Goal: Information Seeking & Learning: Check status

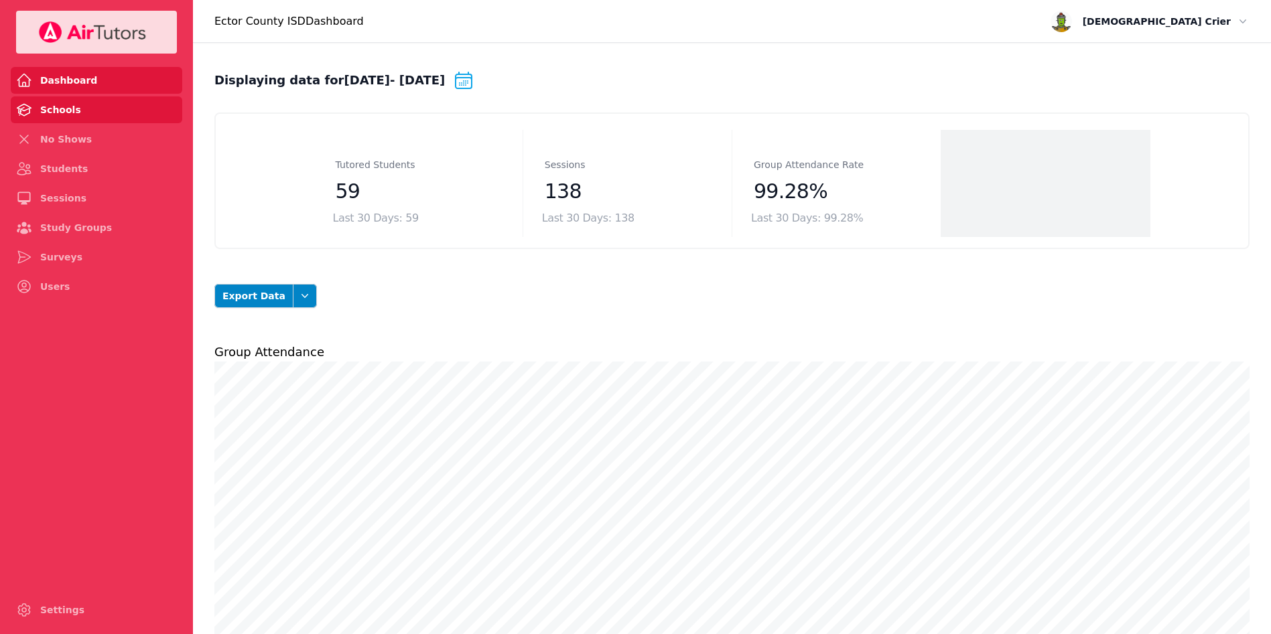
click at [74, 107] on link "Schools" at bounding box center [96, 109] width 171 height 27
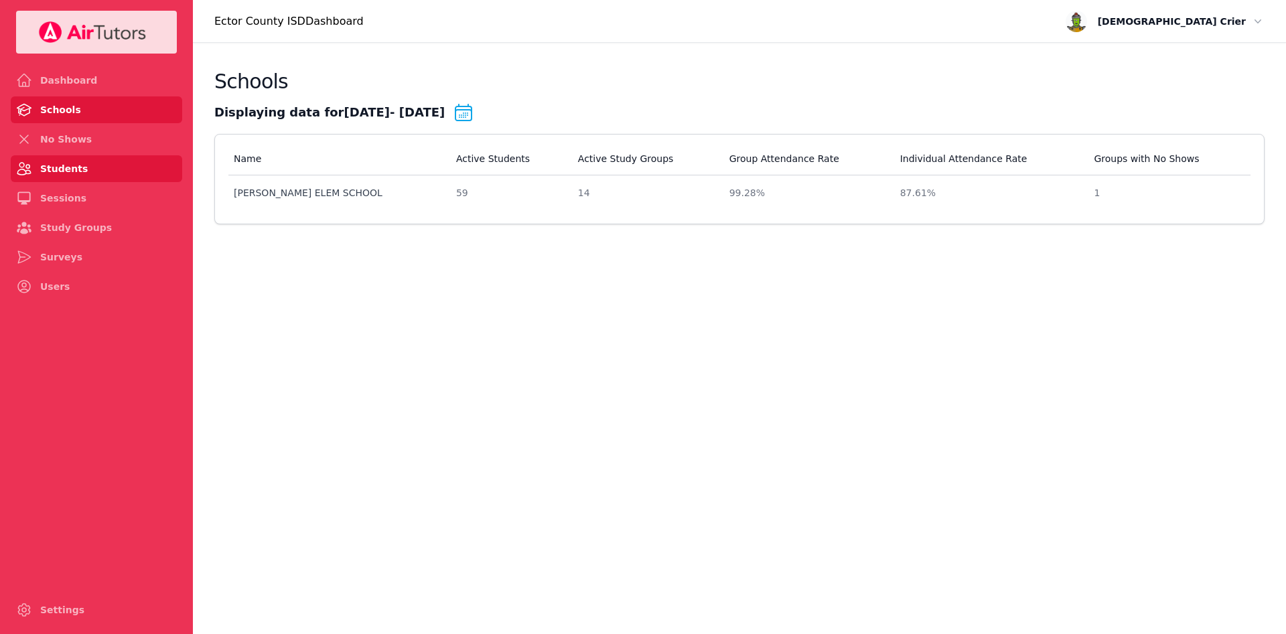
click at [71, 158] on link "Students" at bounding box center [96, 168] width 171 height 27
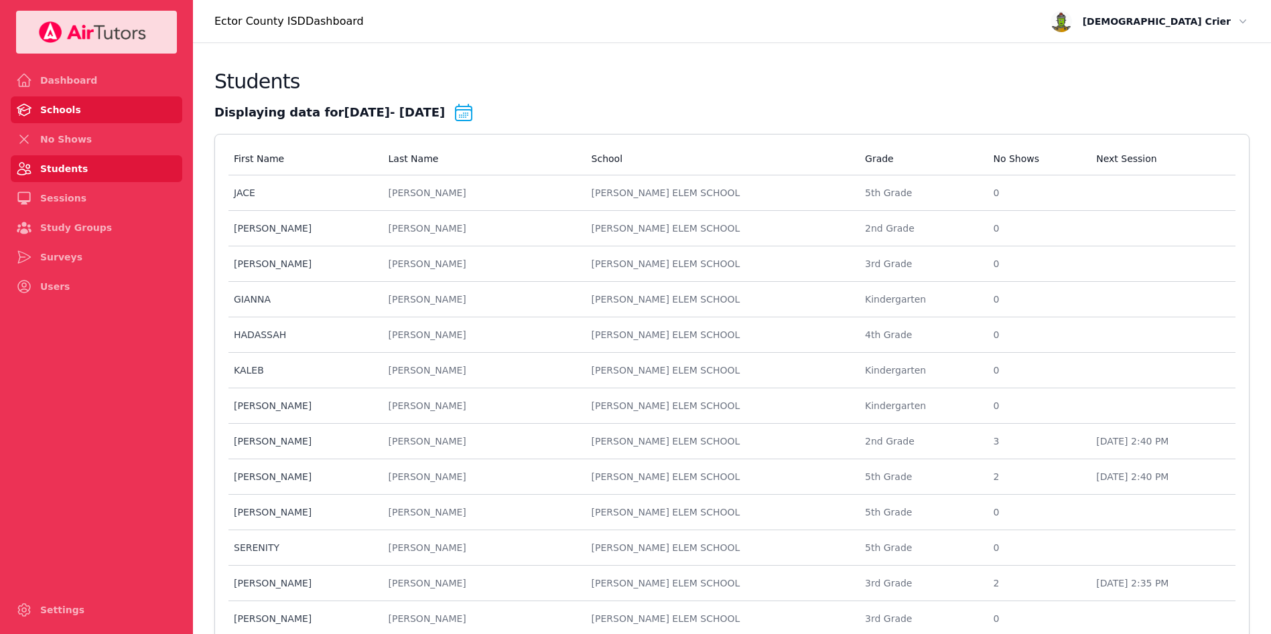
click at [57, 109] on link "Schools" at bounding box center [96, 109] width 171 height 27
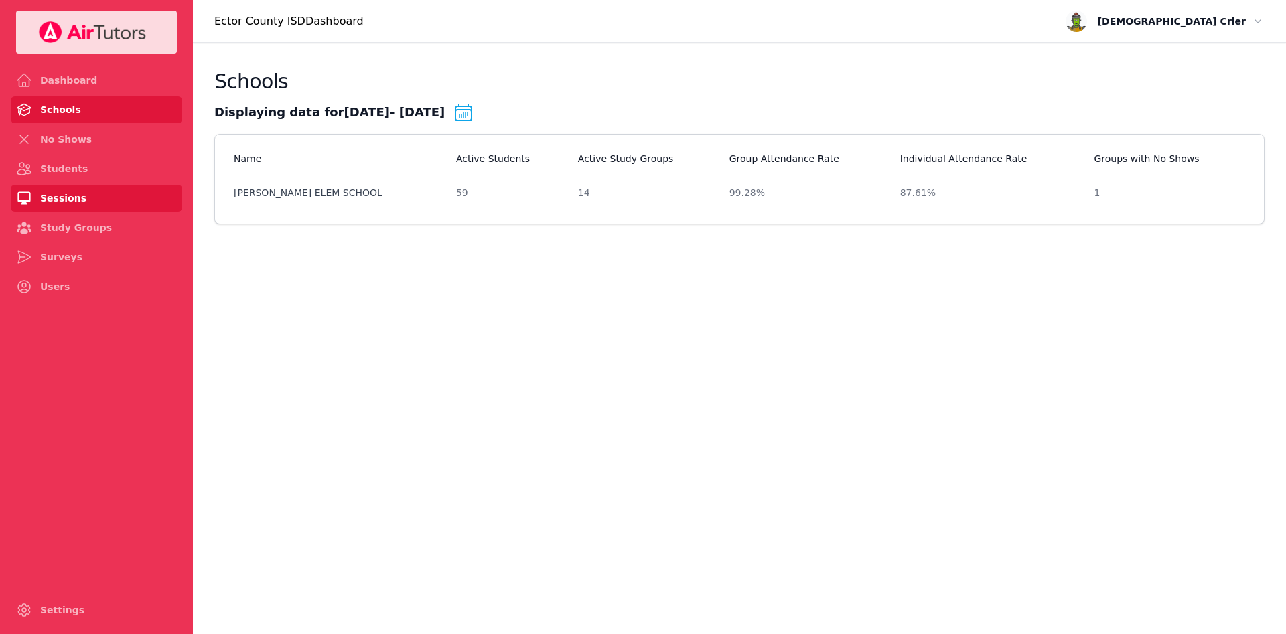
click at [62, 194] on link "Sessions" at bounding box center [96, 198] width 171 height 27
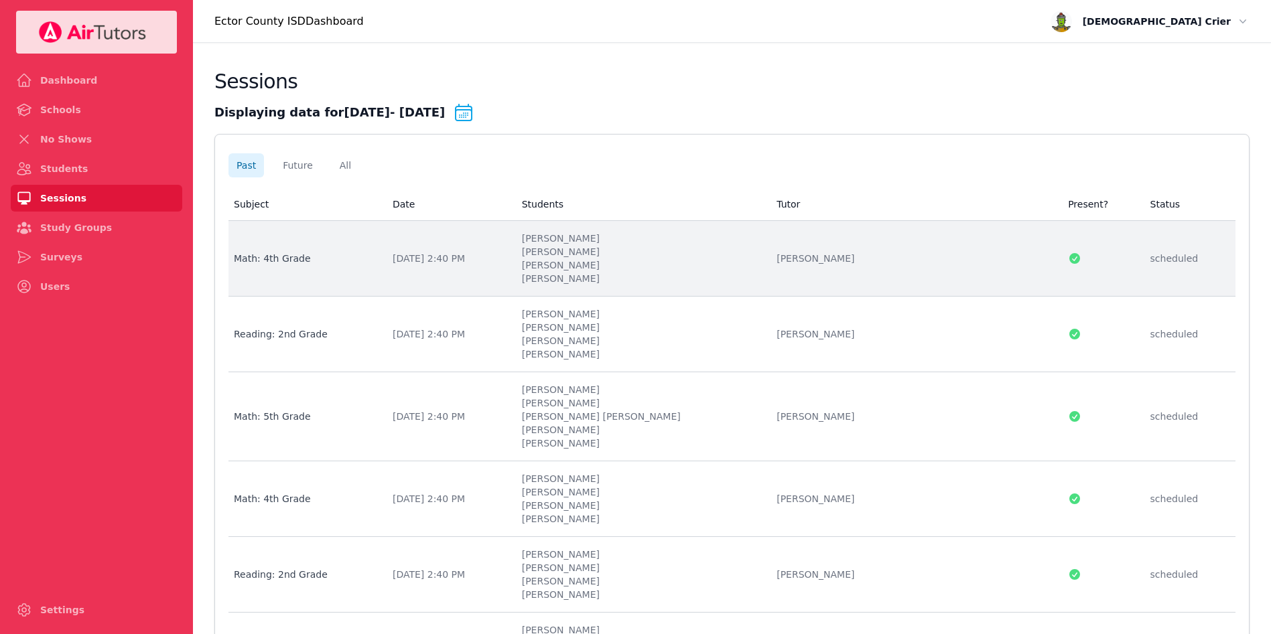
click at [287, 256] on div "Math: 4th Grade" at bounding box center [305, 258] width 143 height 13
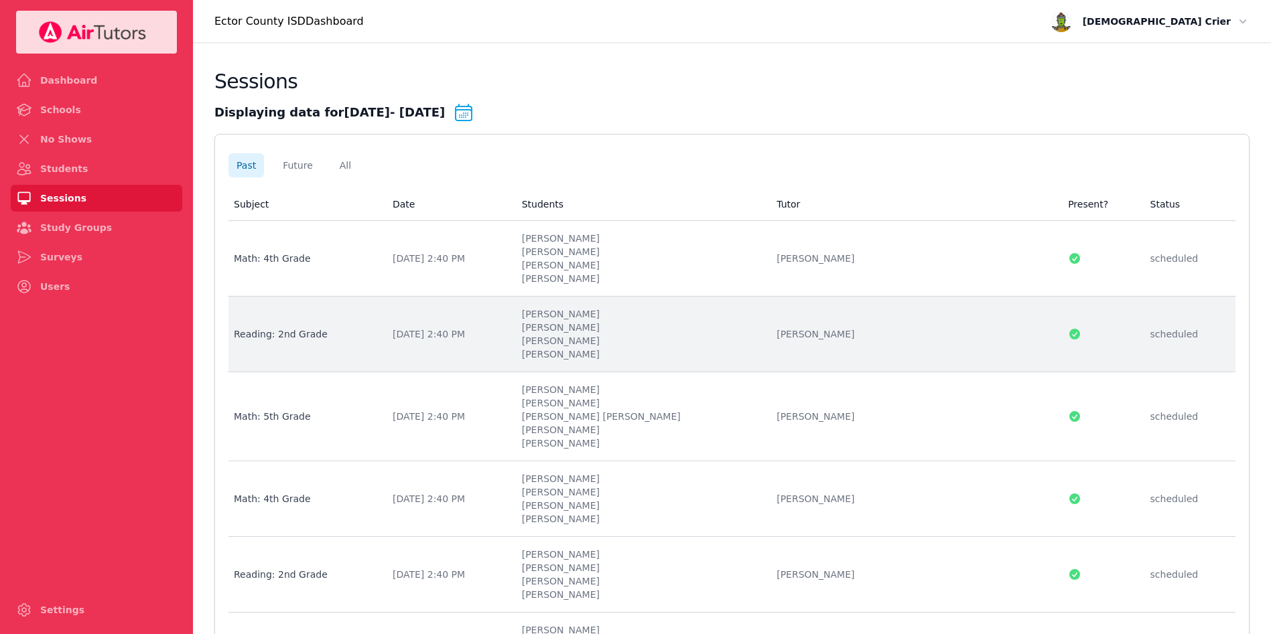
click at [612, 325] on li "[PERSON_NAME]" at bounding box center [641, 327] width 239 height 13
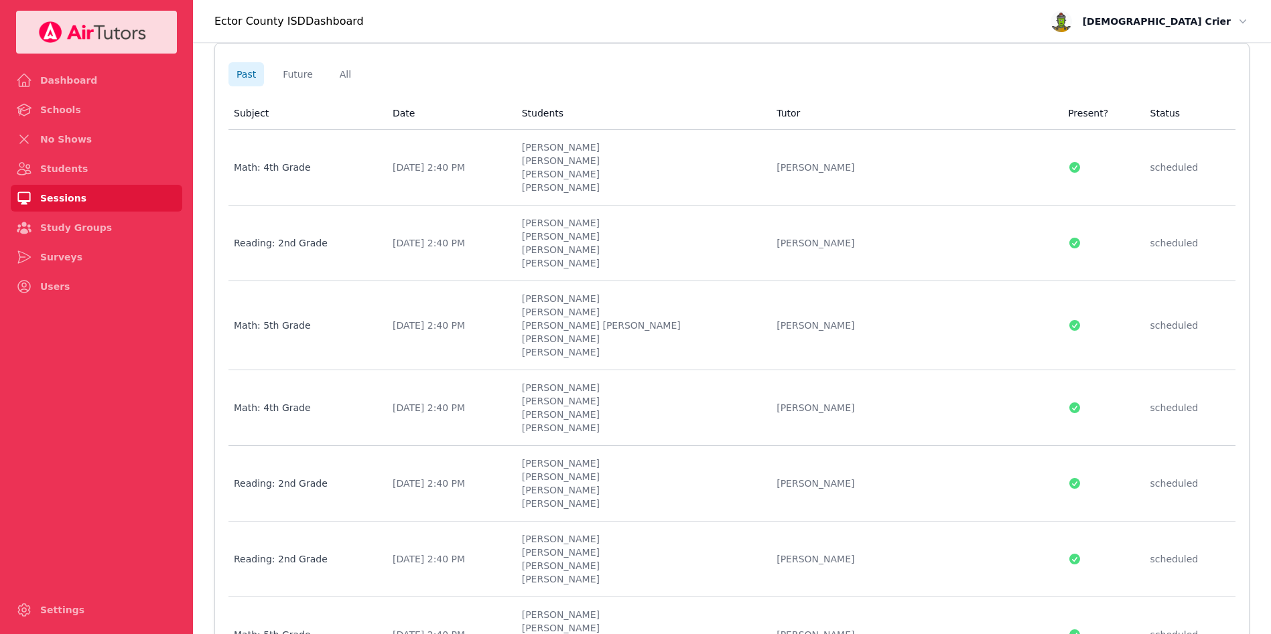
scroll to position [92, 0]
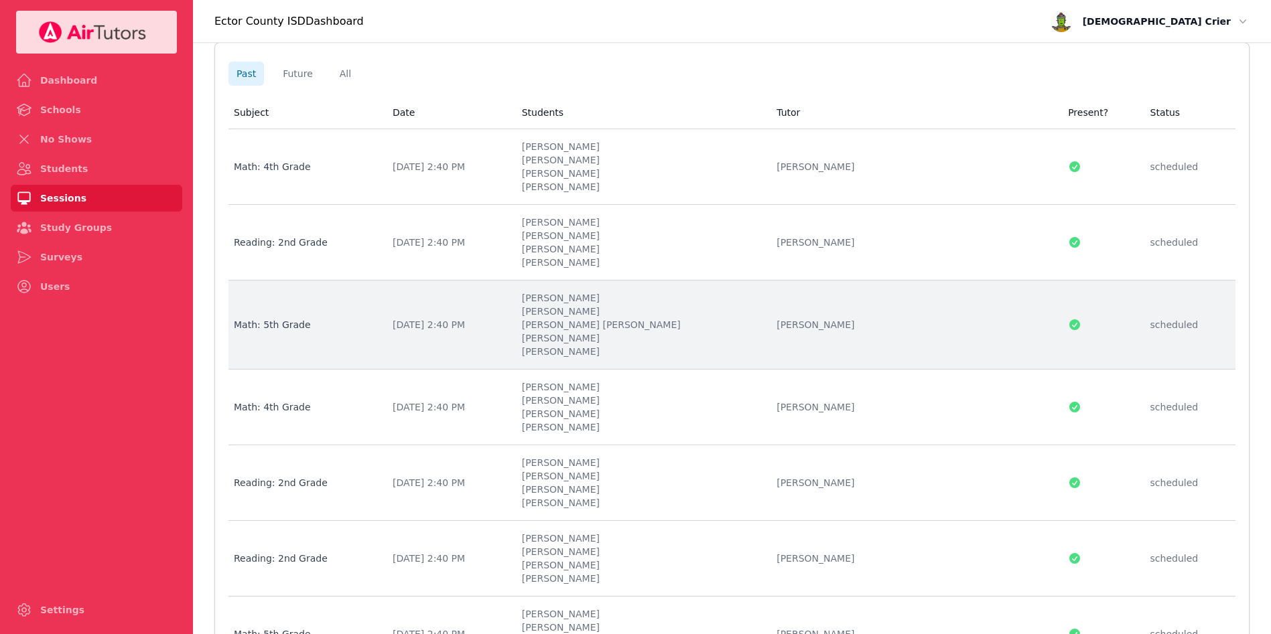
click at [506, 320] on div "[DATE] 2:40 PM" at bounding box center [449, 324] width 113 height 13
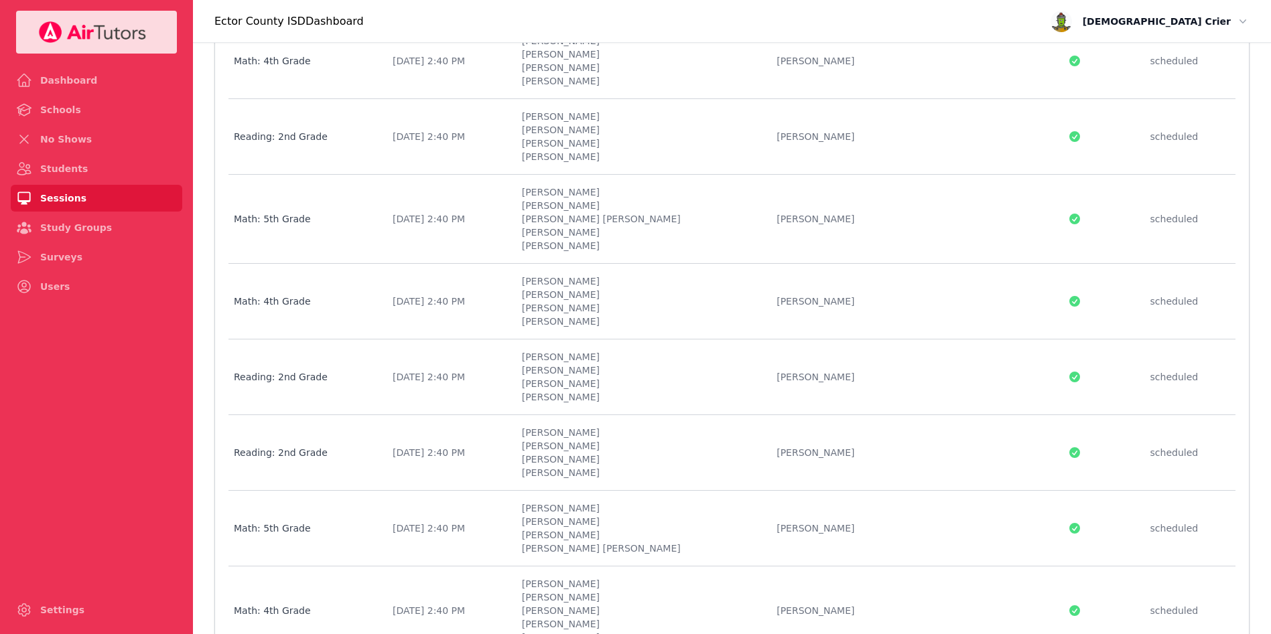
scroll to position [206, 0]
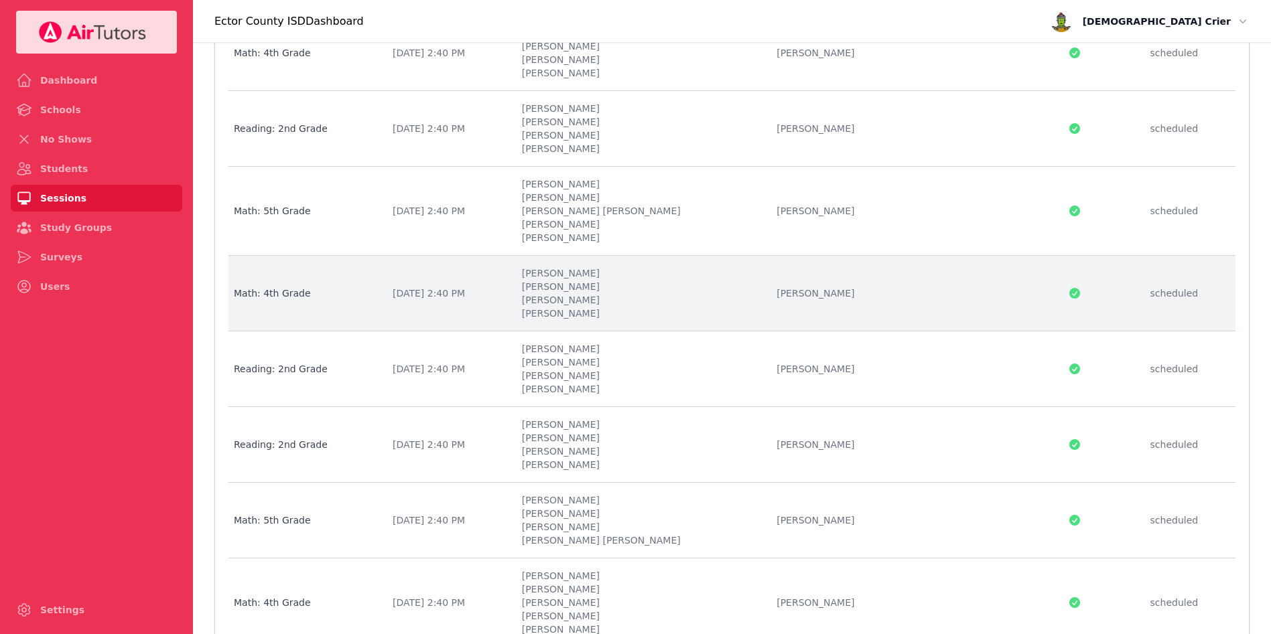
click at [514, 283] on td "Date [DATE] 2:40 PM" at bounding box center [448, 294] width 129 height 76
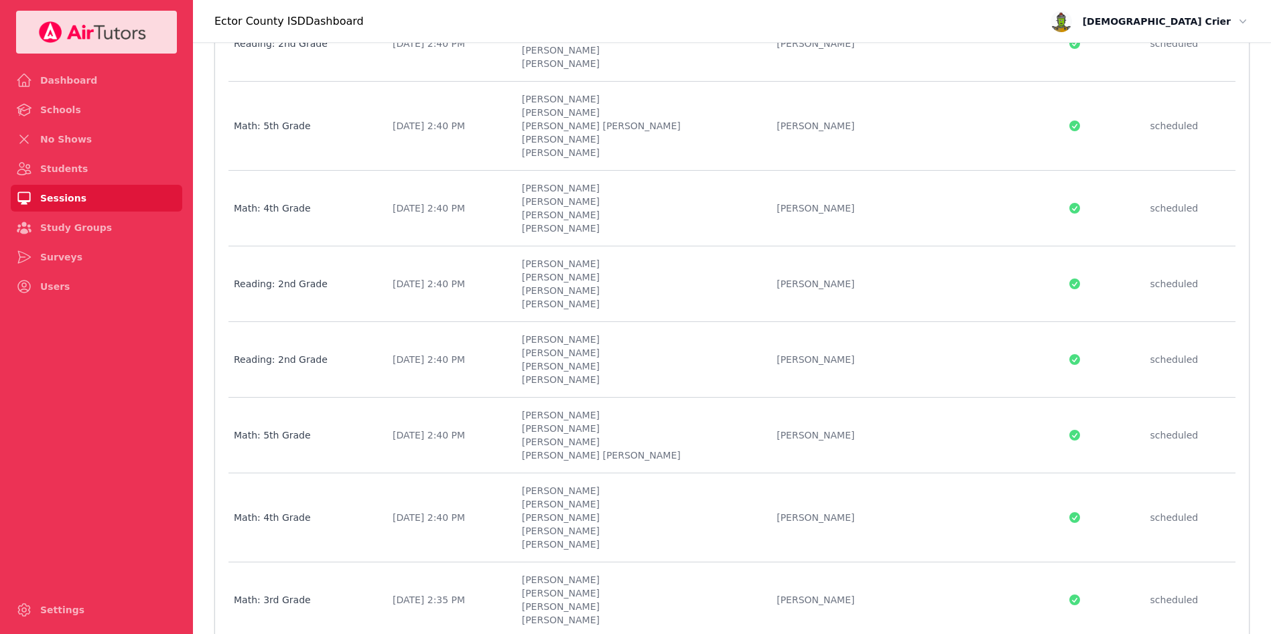
scroll to position [296, 0]
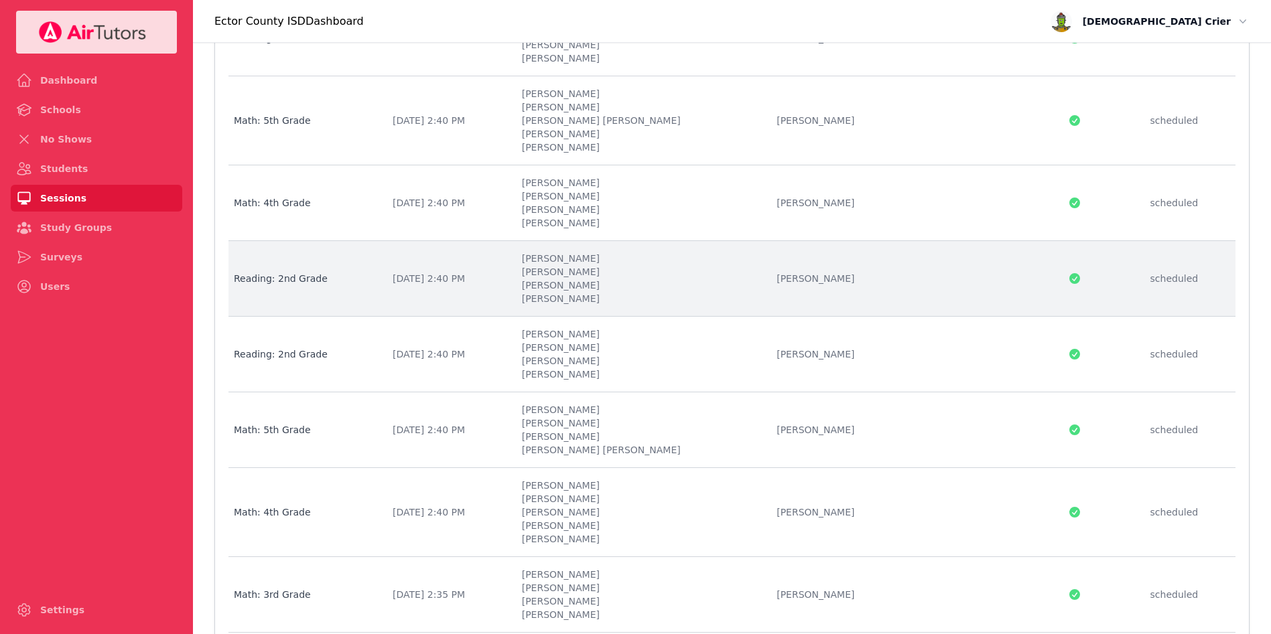
click at [583, 292] on td "Students [PERSON_NAME] [PERSON_NAME] [PERSON_NAME] [PERSON_NAME]" at bounding box center [641, 279] width 255 height 76
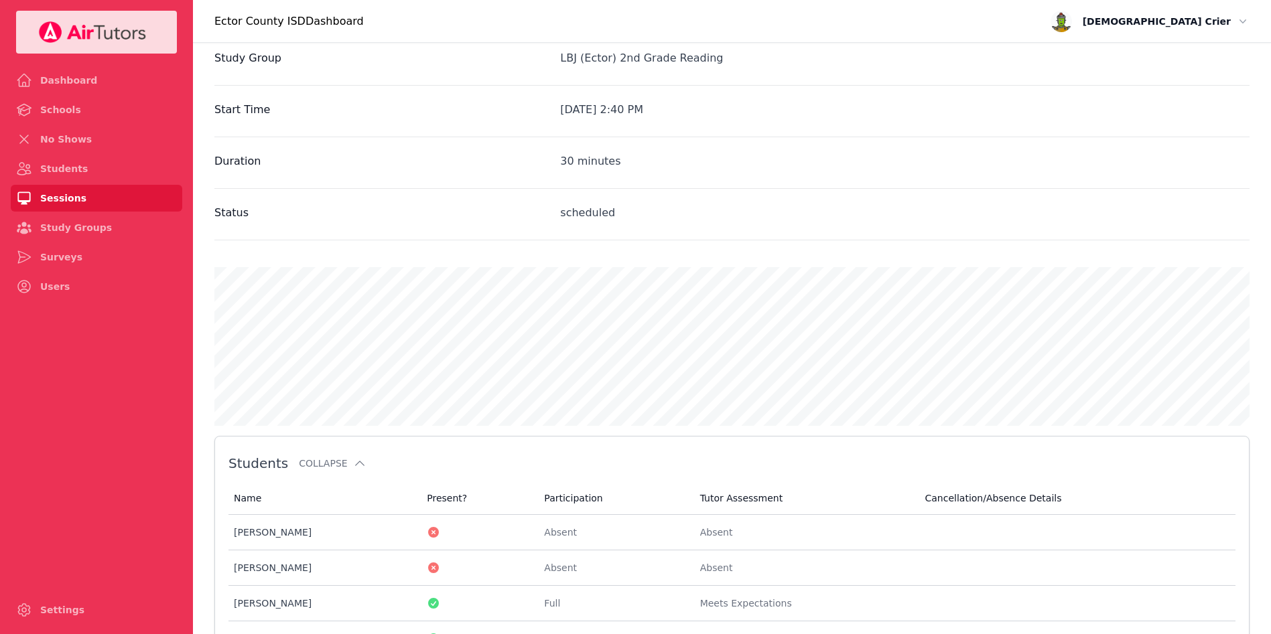
scroll to position [444, 0]
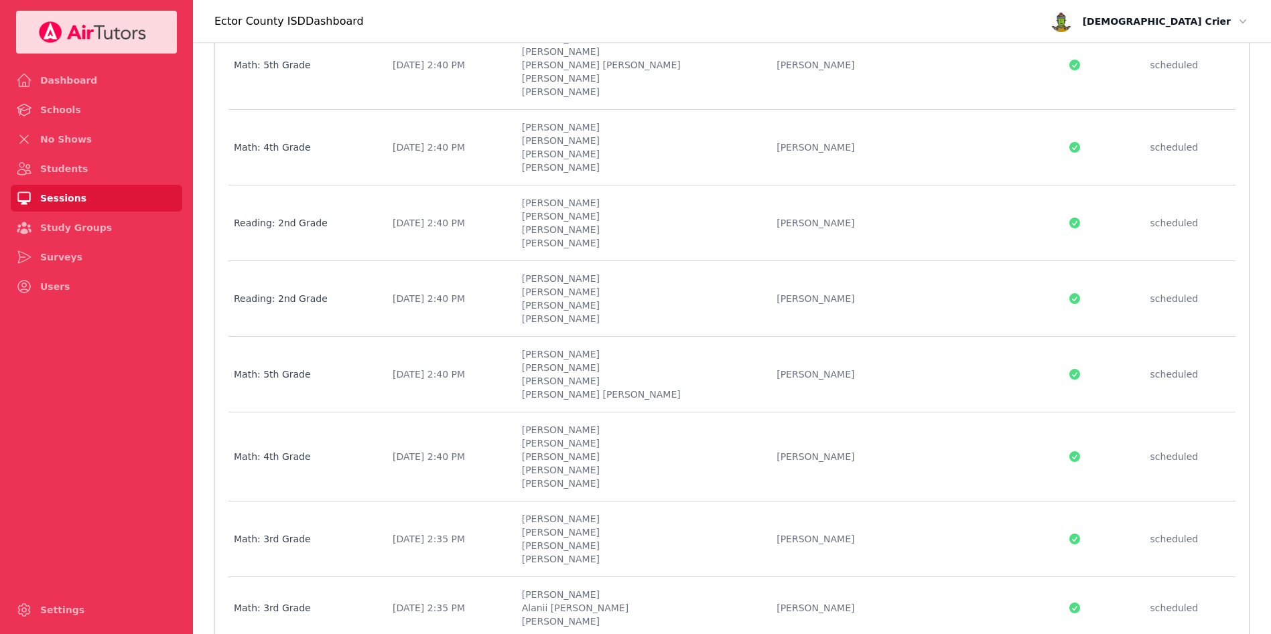
scroll to position [358, 0]
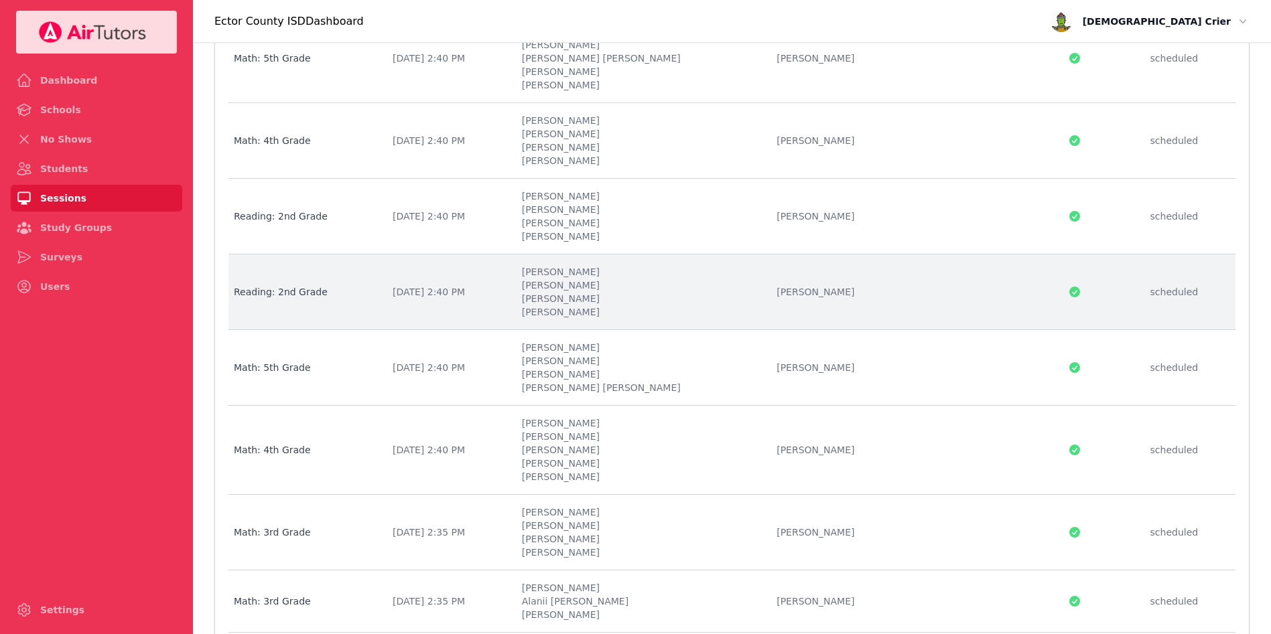
click at [582, 292] on td "Students [PERSON_NAME] MILA’[PERSON_NAME] [PERSON_NAME] [PERSON_NAME]" at bounding box center [641, 293] width 255 height 76
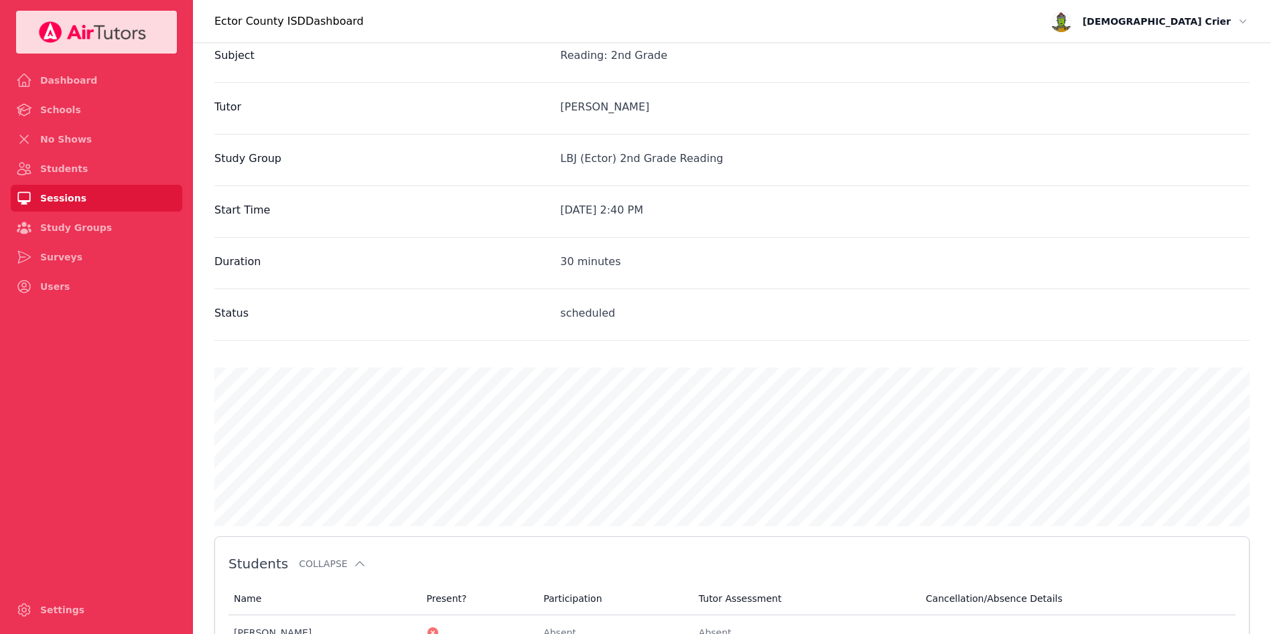
scroll to position [444, 0]
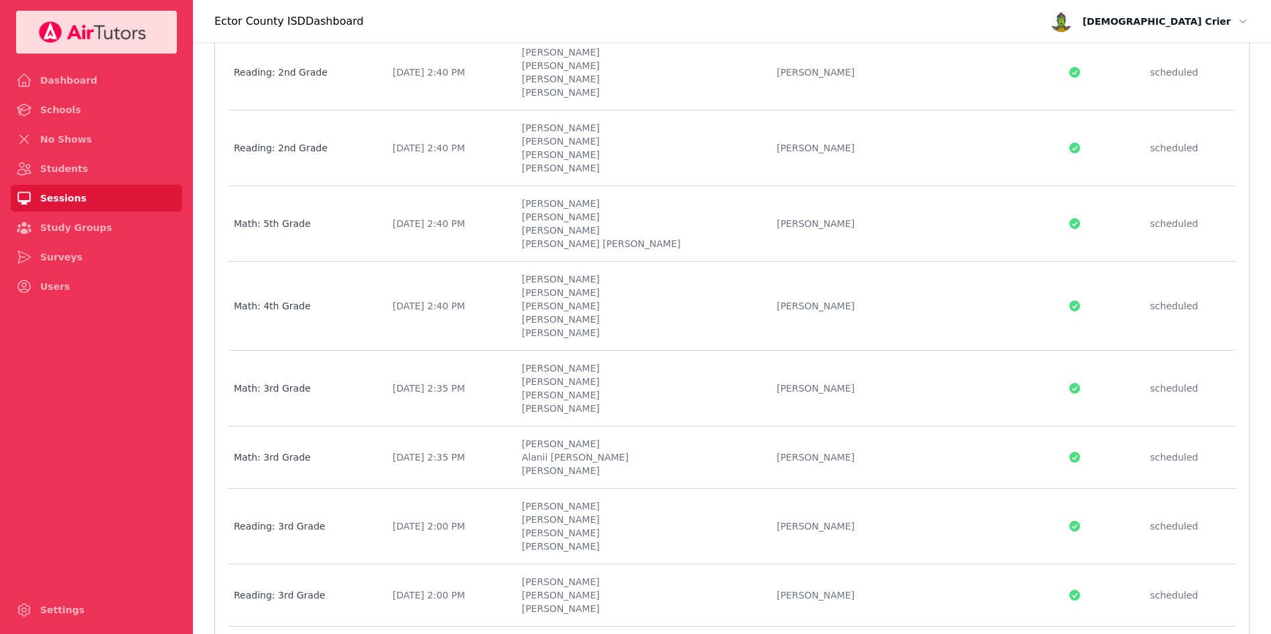
scroll to position [506, 0]
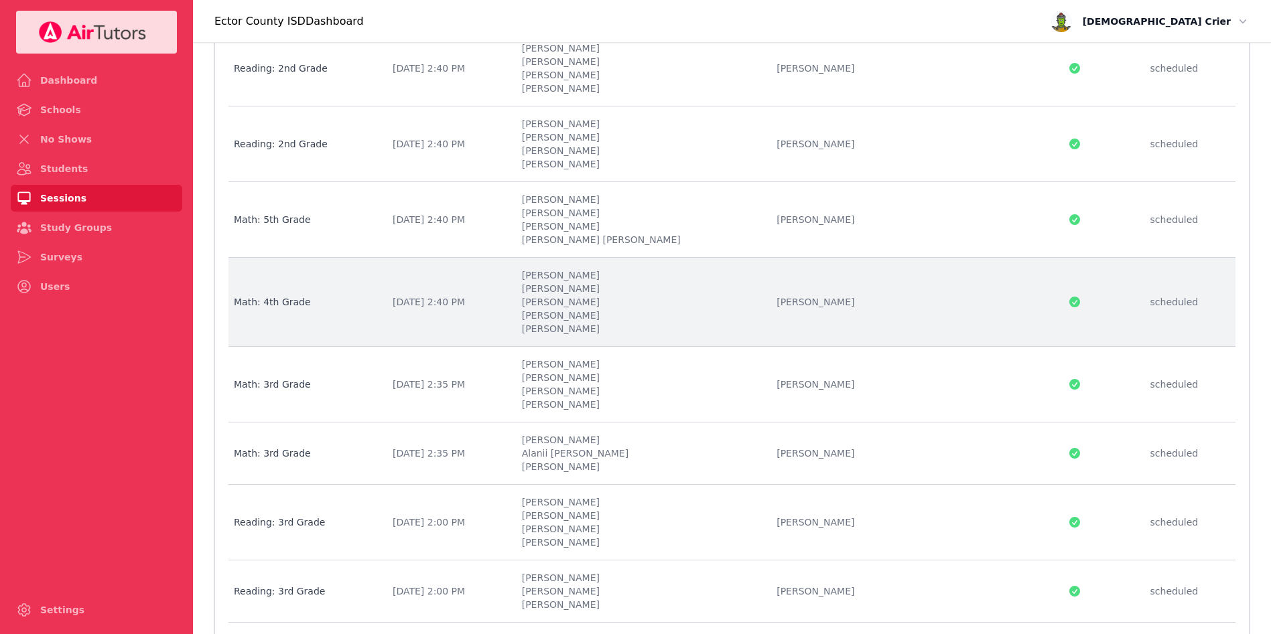
click at [581, 305] on td "Students [PERSON_NAME] [PERSON_NAME] [PERSON_NAME] LILAHANNA [PERSON_NAME] Neri…" at bounding box center [641, 302] width 255 height 89
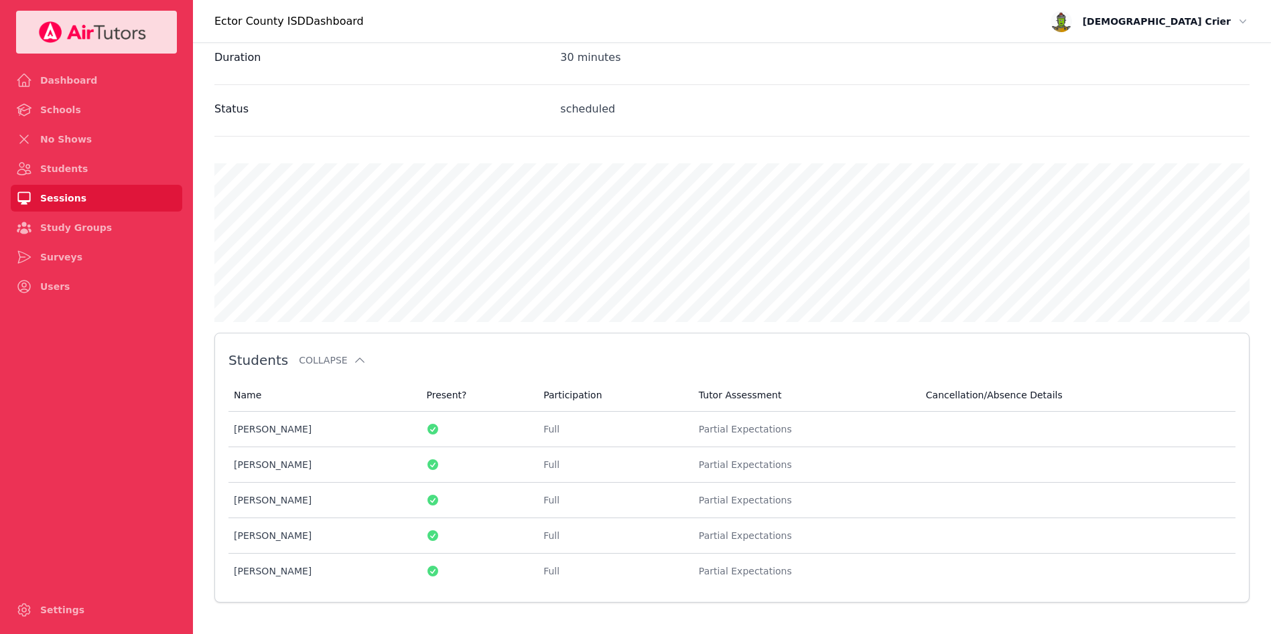
scroll to position [502, 0]
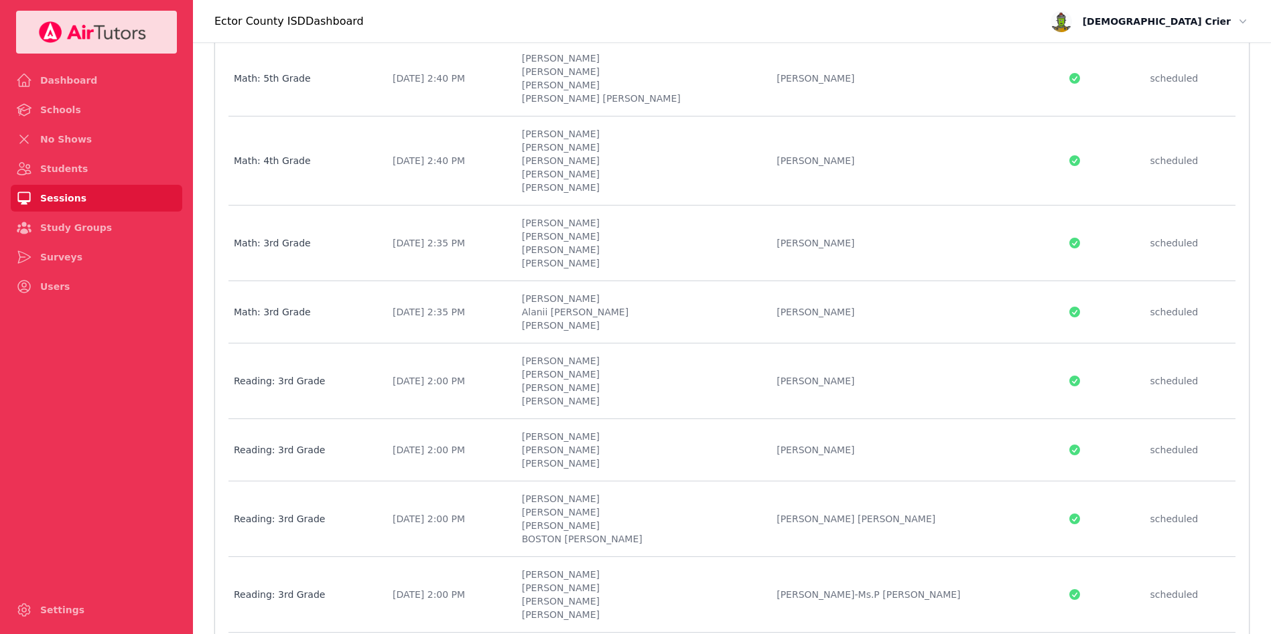
scroll to position [651, 0]
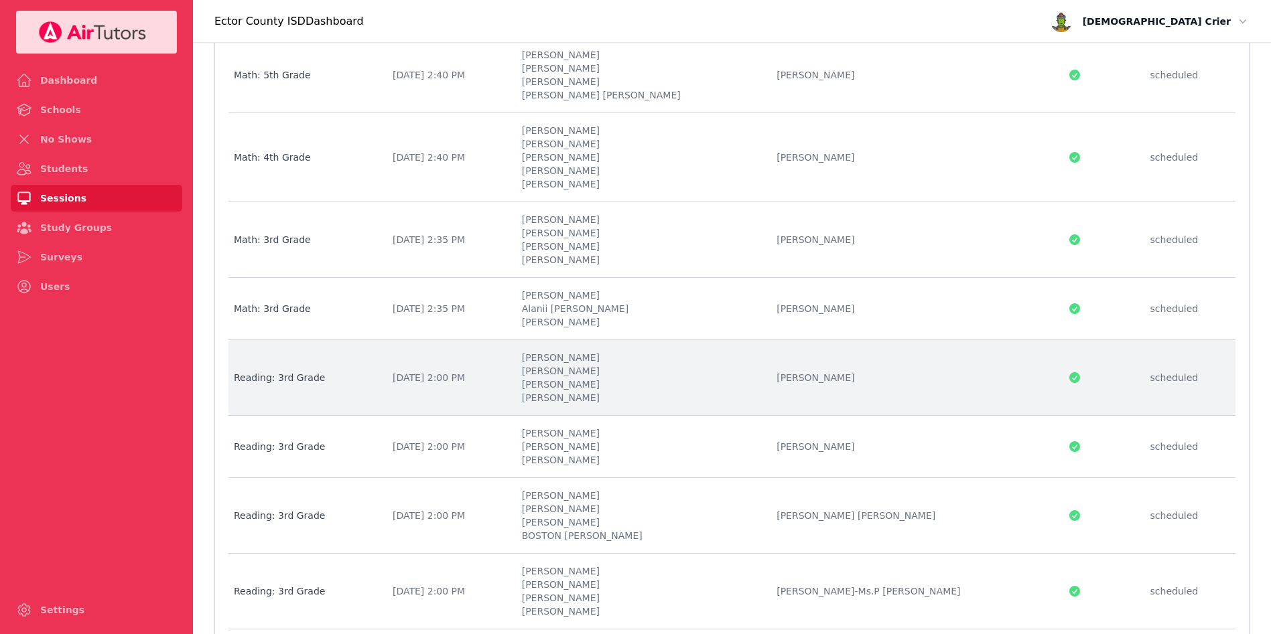
click at [597, 381] on li "[PERSON_NAME]" at bounding box center [641, 384] width 239 height 13
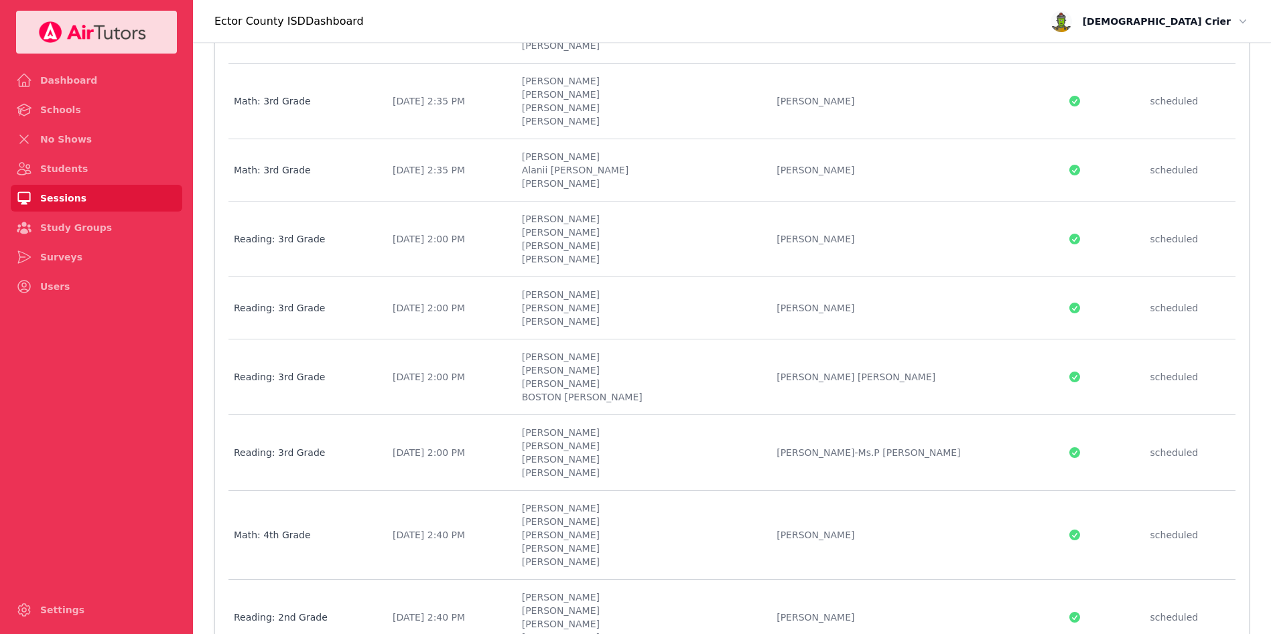
scroll to position [790, 0]
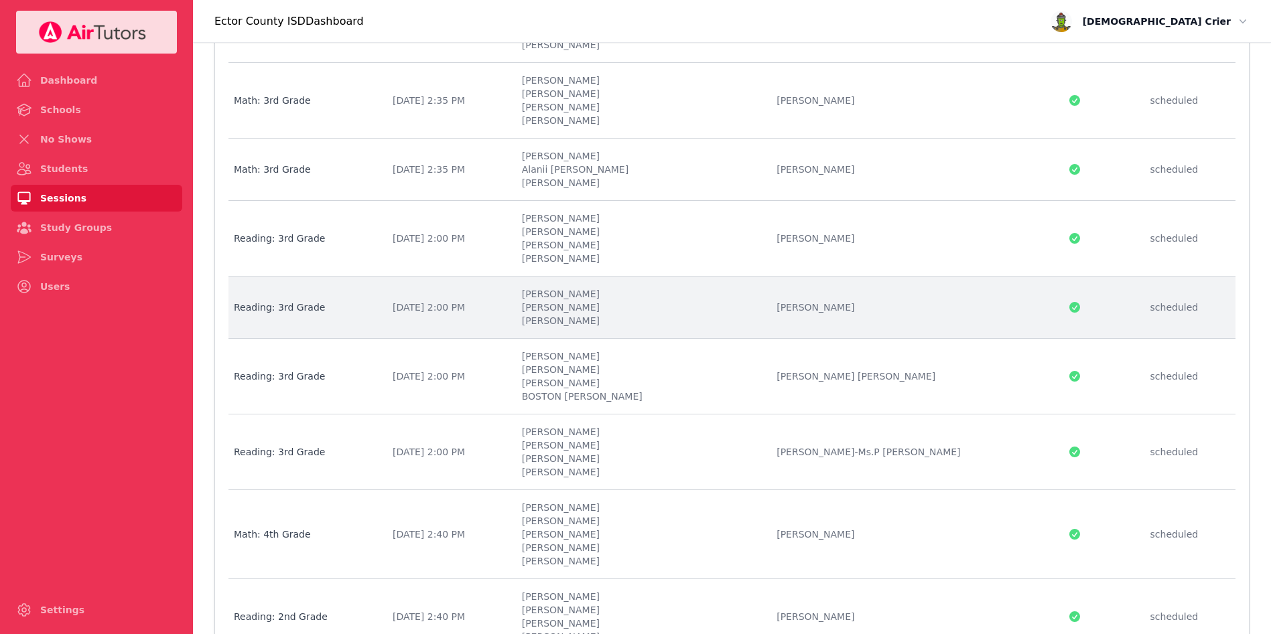
click at [443, 306] on div "[DATE] 2:00 PM" at bounding box center [449, 307] width 113 height 13
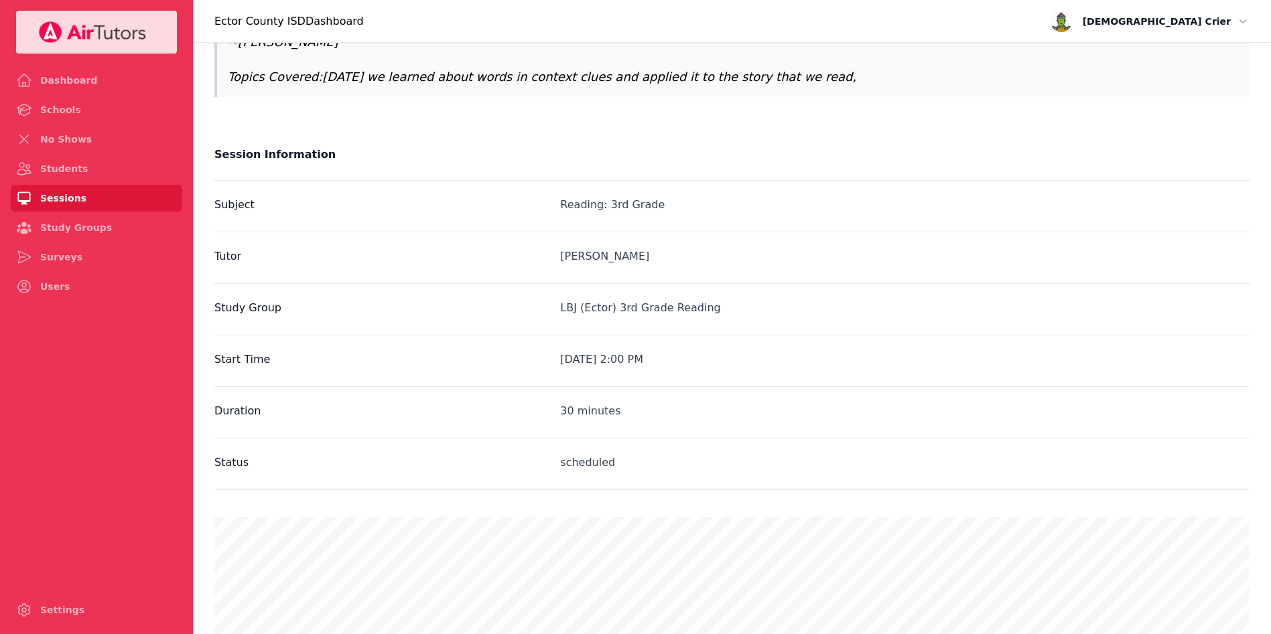
scroll to position [409, 0]
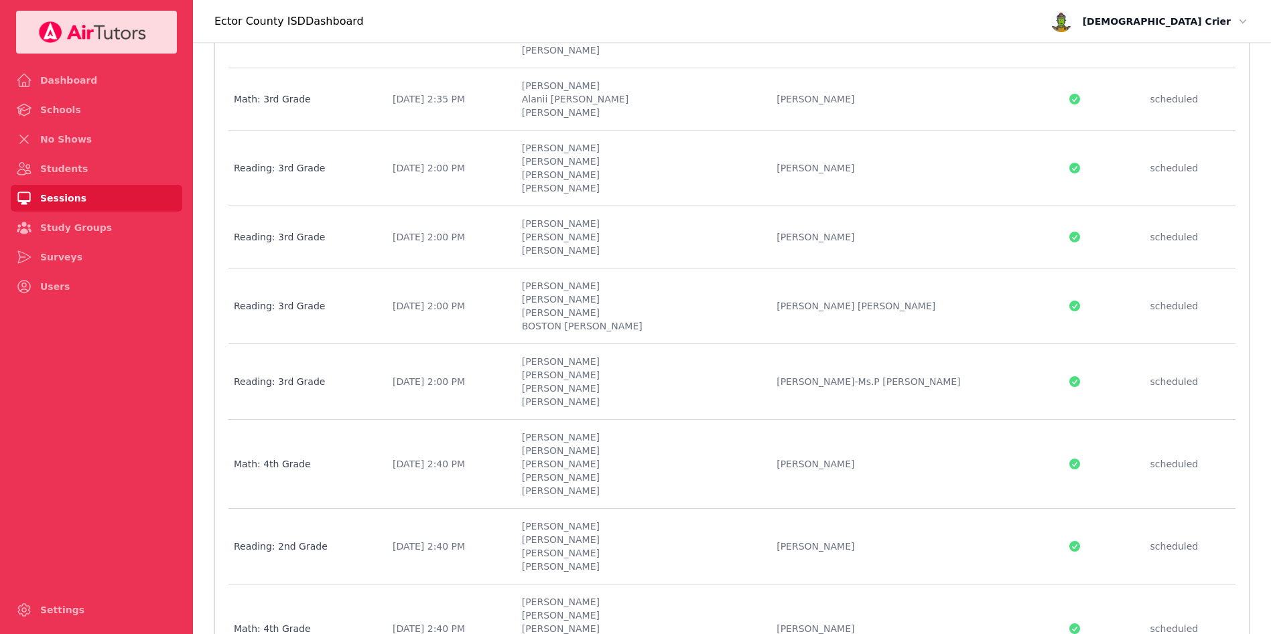
scroll to position [863, 0]
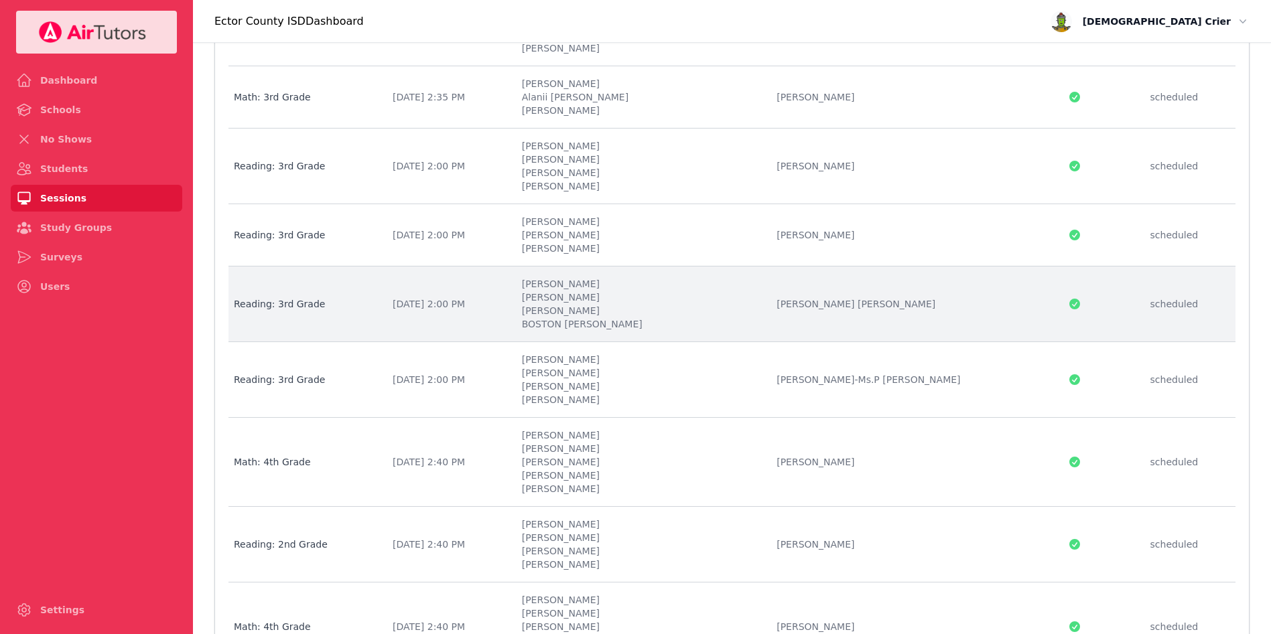
click at [604, 297] on li "[PERSON_NAME]" at bounding box center [641, 297] width 239 height 13
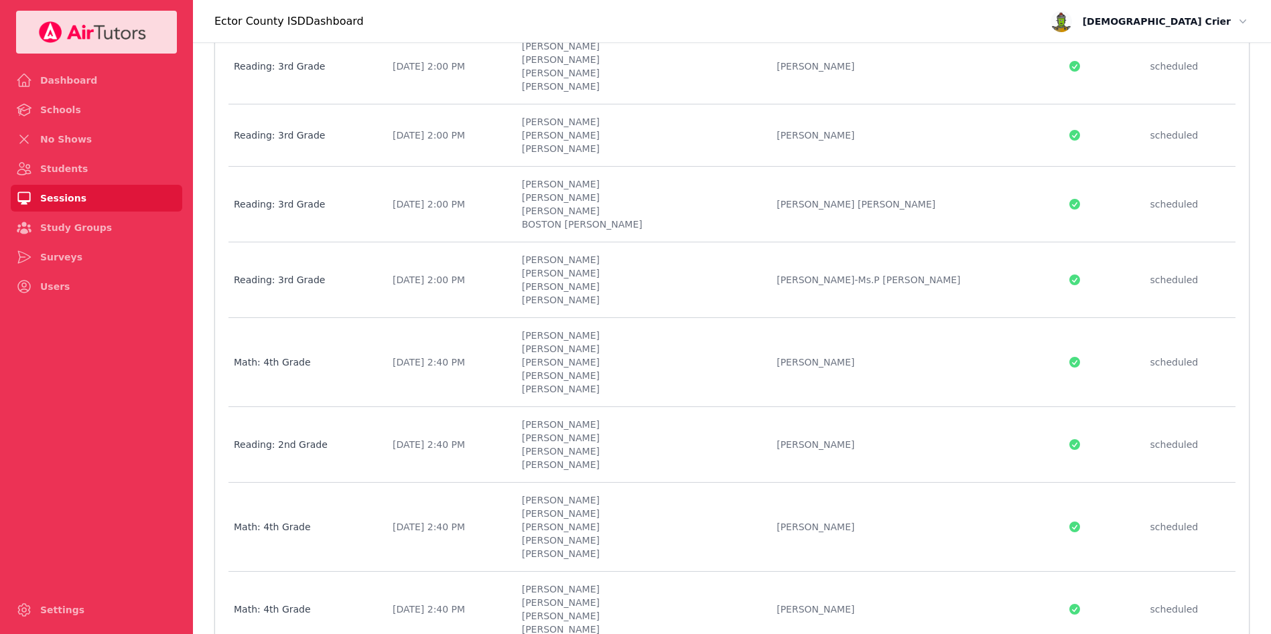
scroll to position [965, 0]
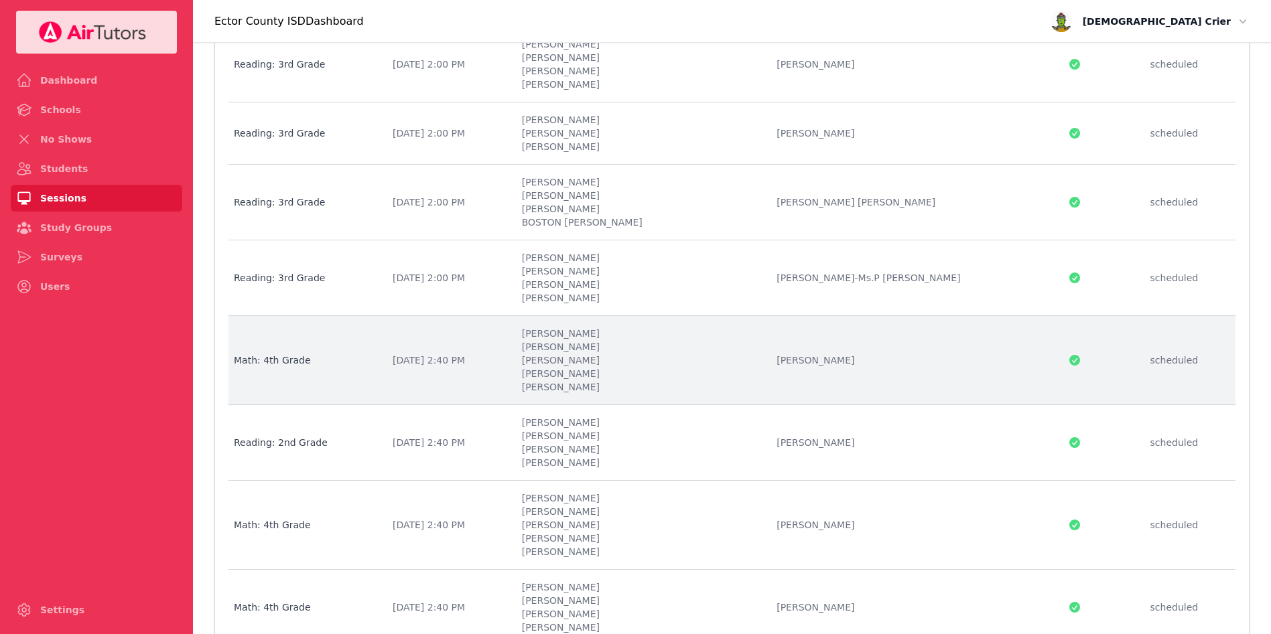
click at [604, 348] on li "[PERSON_NAME]" at bounding box center [641, 346] width 239 height 13
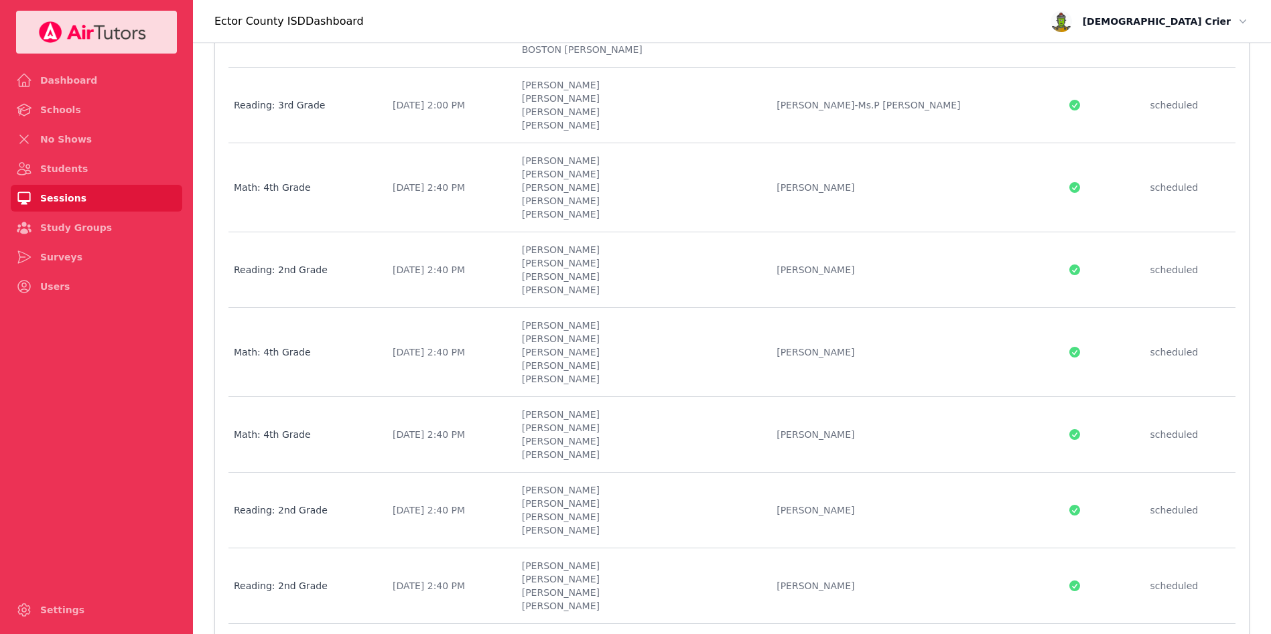
scroll to position [1139, 0]
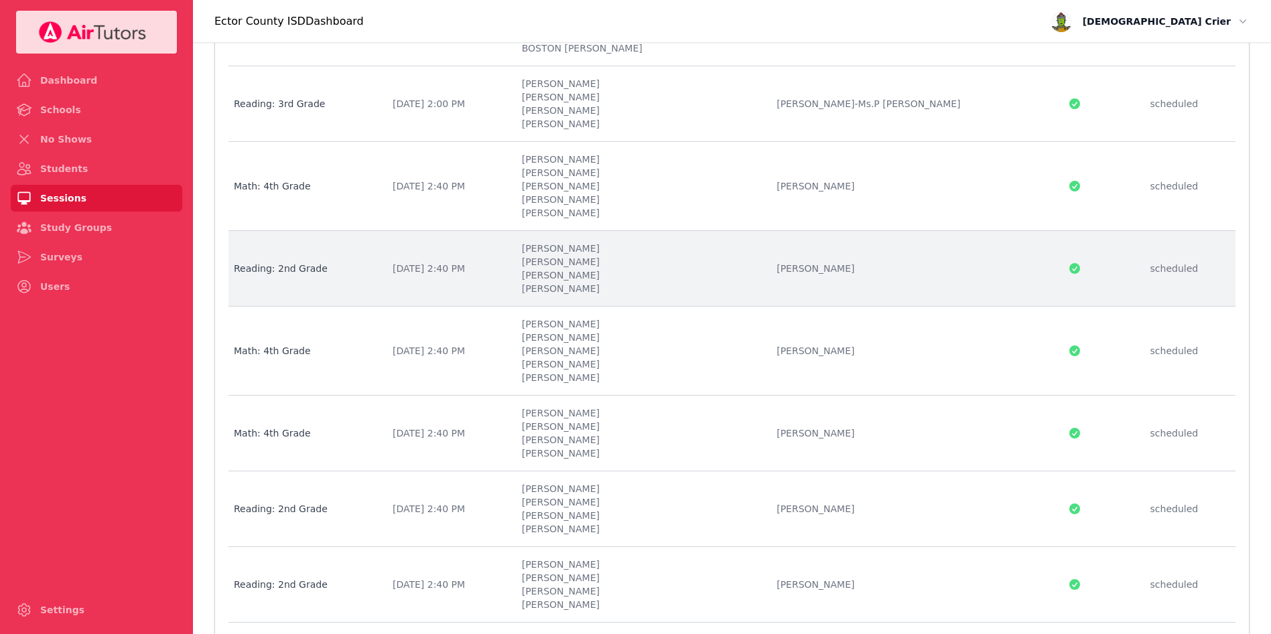
click at [599, 276] on li "[PERSON_NAME]" at bounding box center [641, 275] width 239 height 13
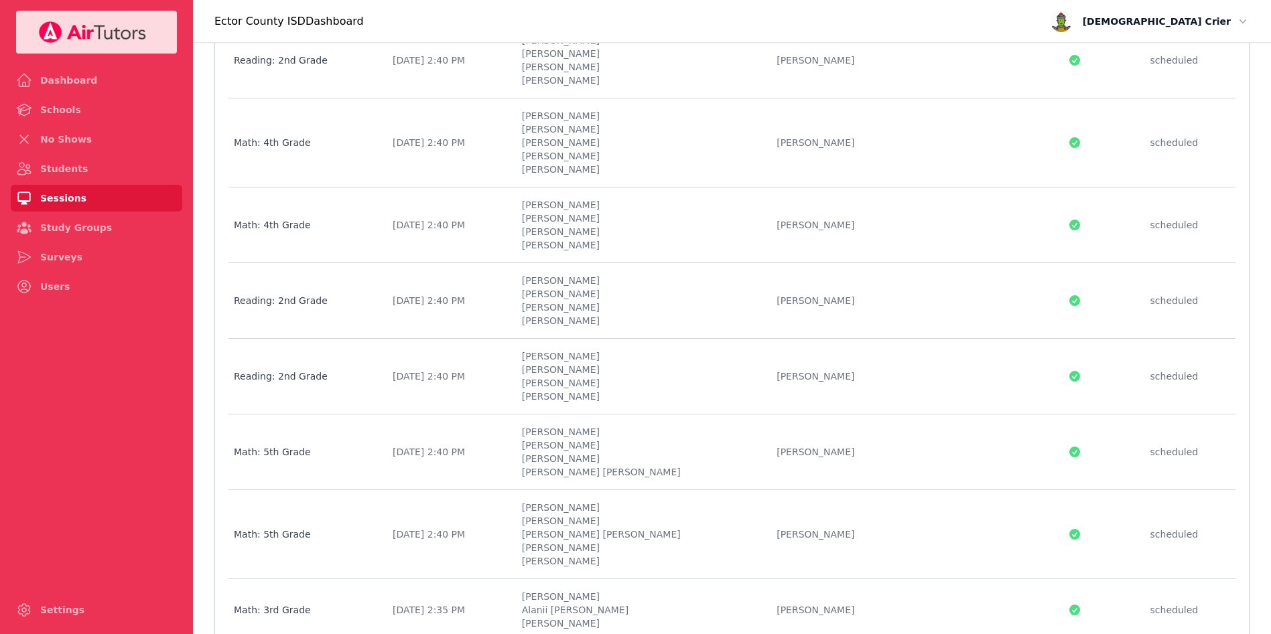
scroll to position [1349, 0]
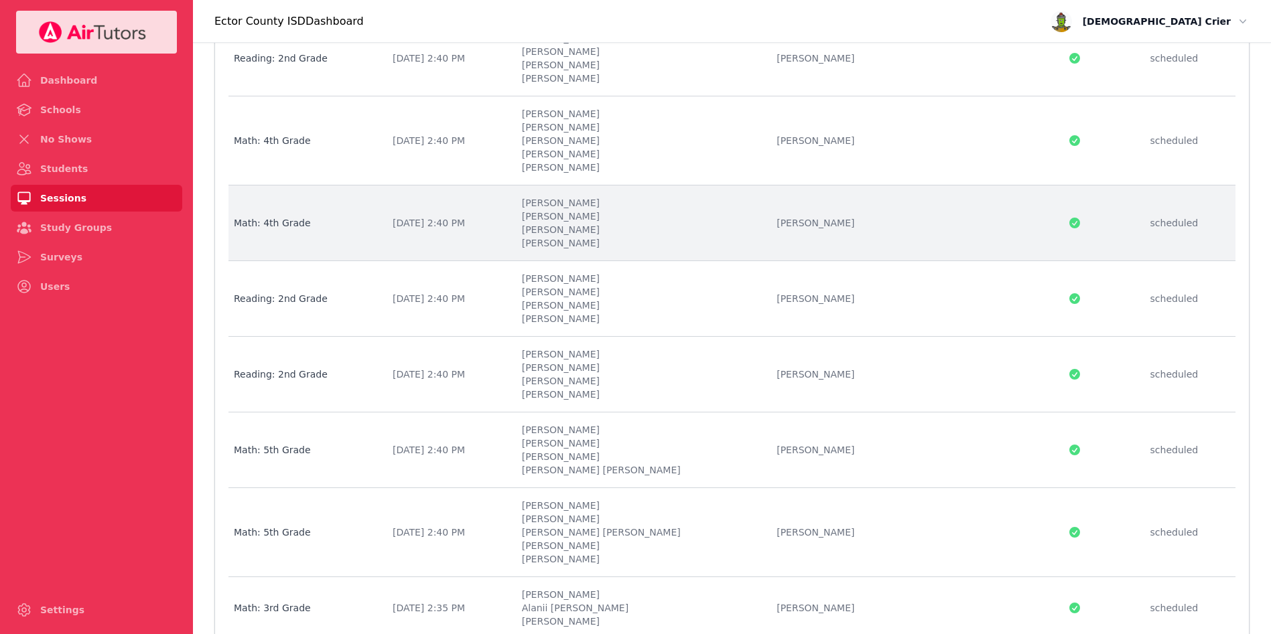
click at [596, 228] on li "[PERSON_NAME]" at bounding box center [641, 229] width 239 height 13
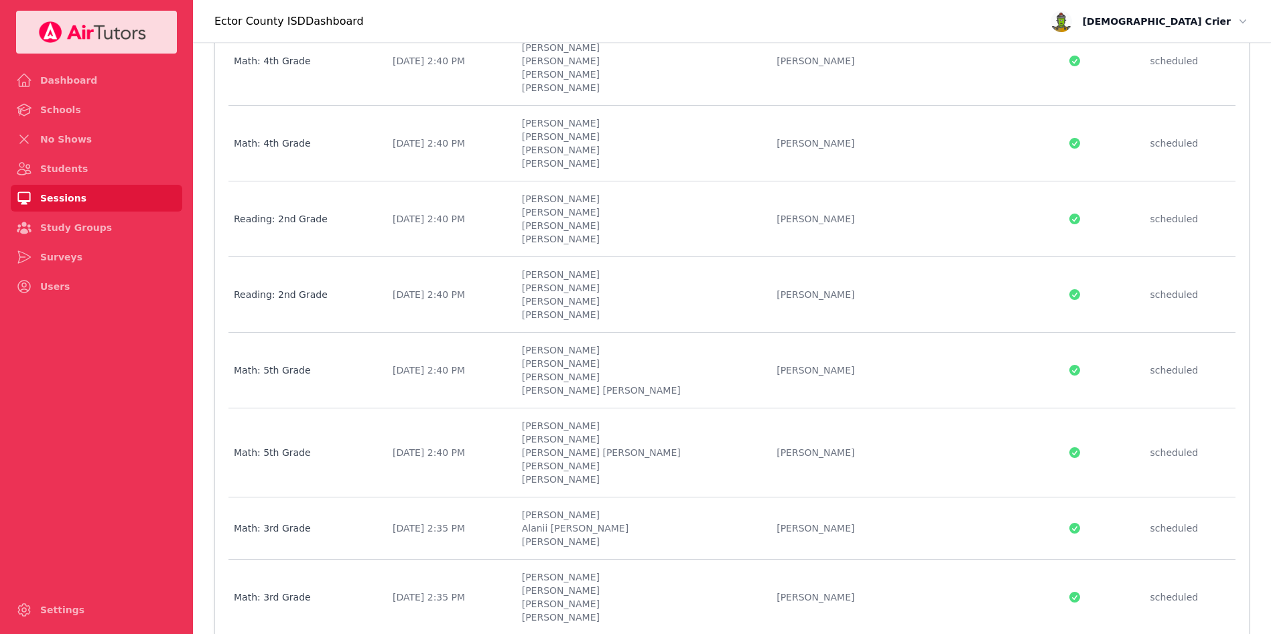
scroll to position [1431, 0]
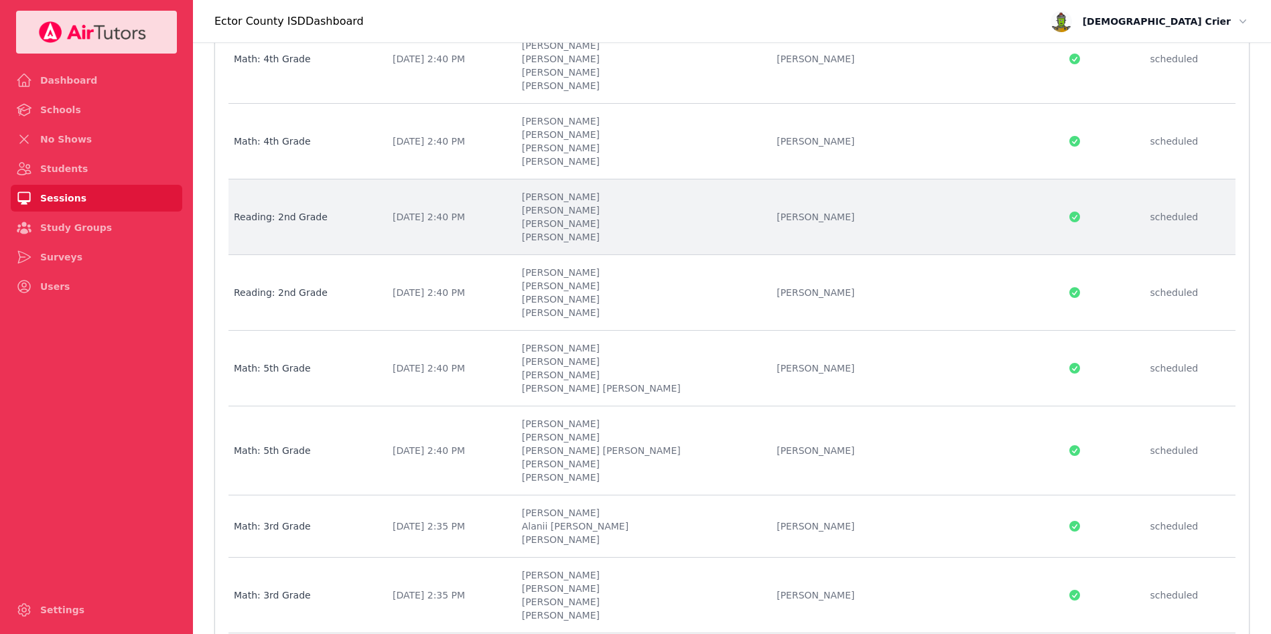
click at [506, 212] on div "[DATE] 2:40 PM" at bounding box center [449, 216] width 113 height 13
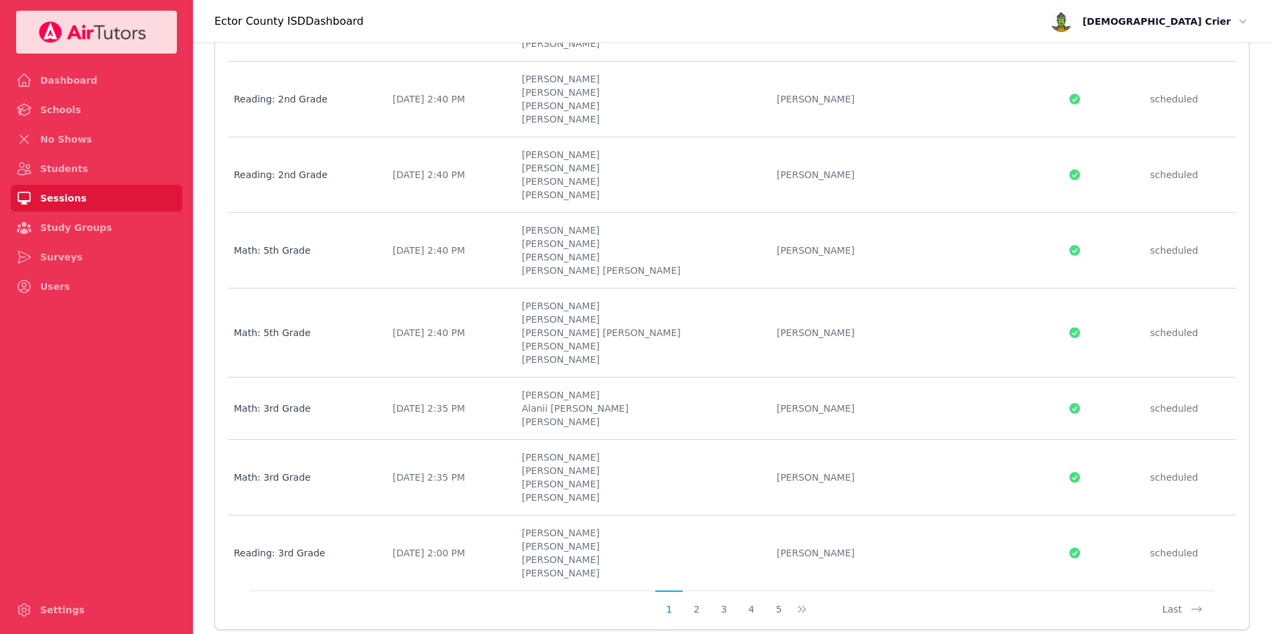
scroll to position [1552, 0]
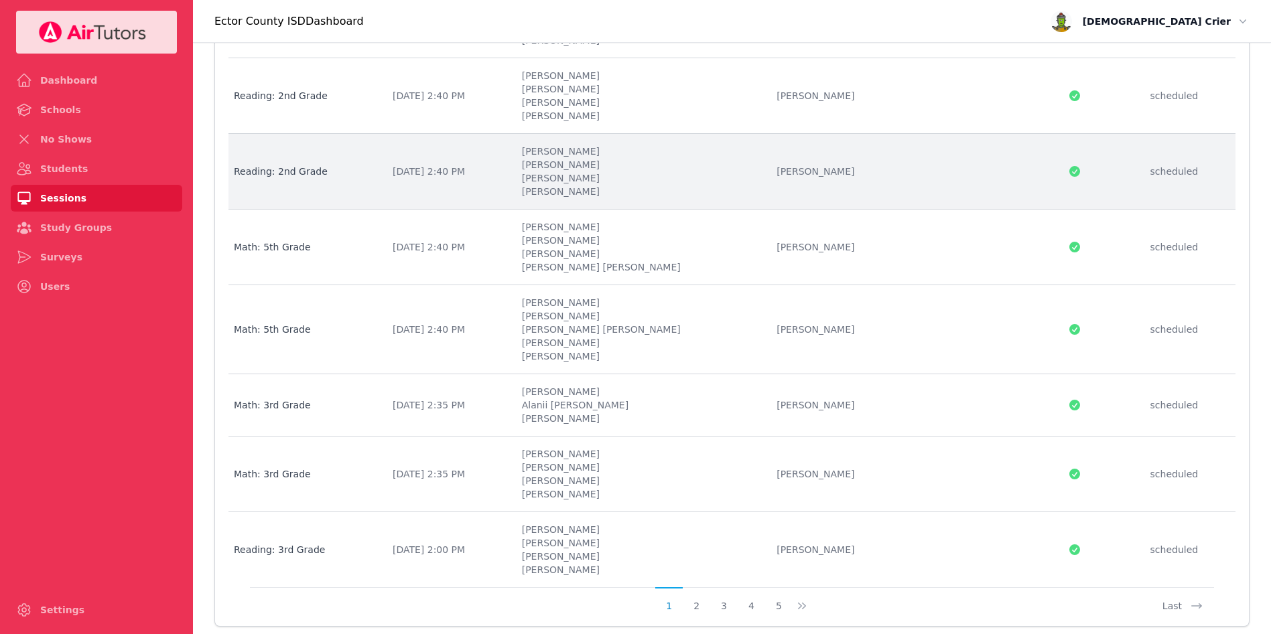
click at [608, 174] on li "[PERSON_NAME]" at bounding box center [641, 177] width 239 height 13
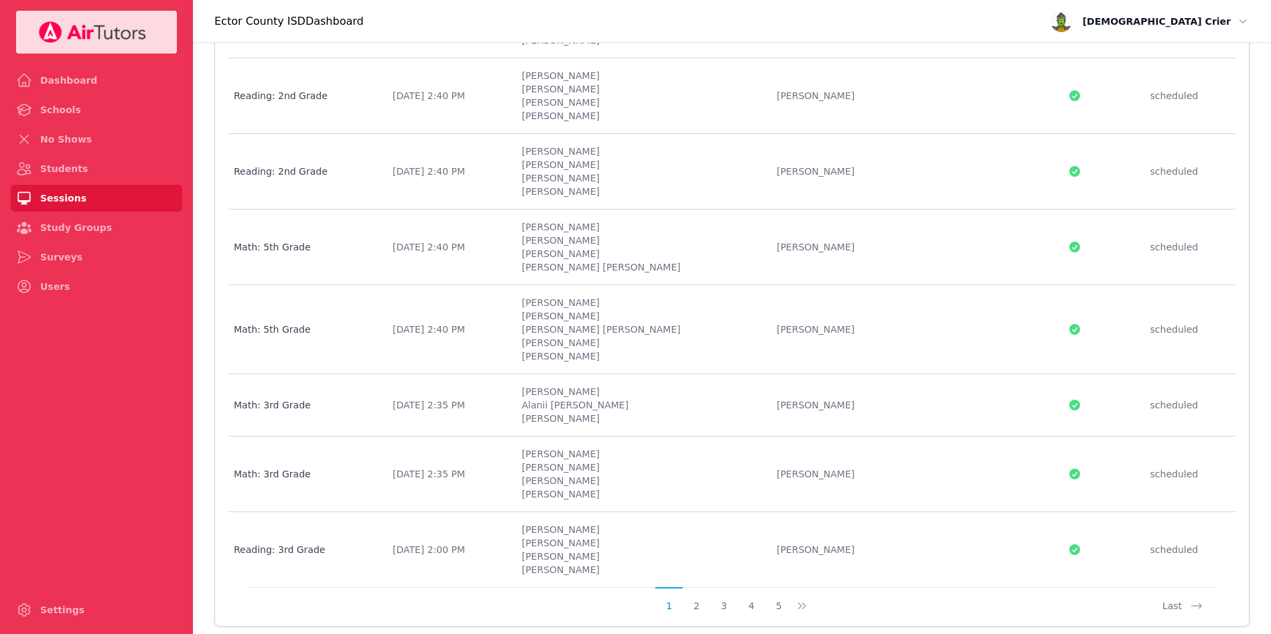
scroll to position [1587, 0]
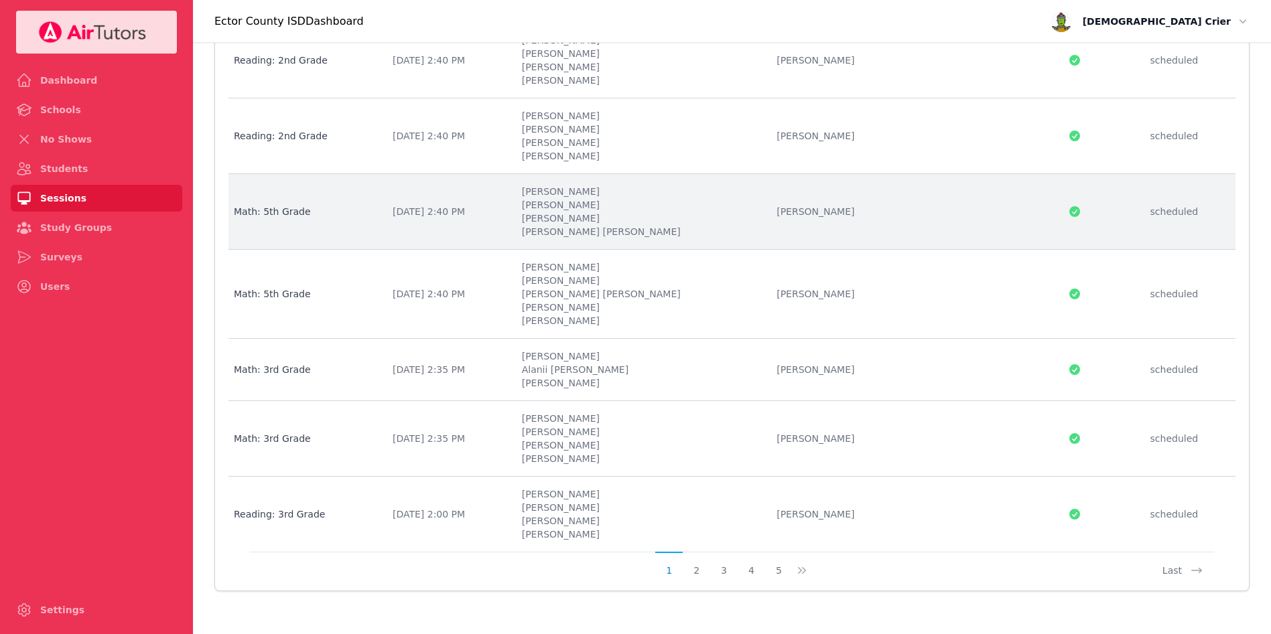
click at [628, 218] on li "[PERSON_NAME]" at bounding box center [641, 218] width 239 height 13
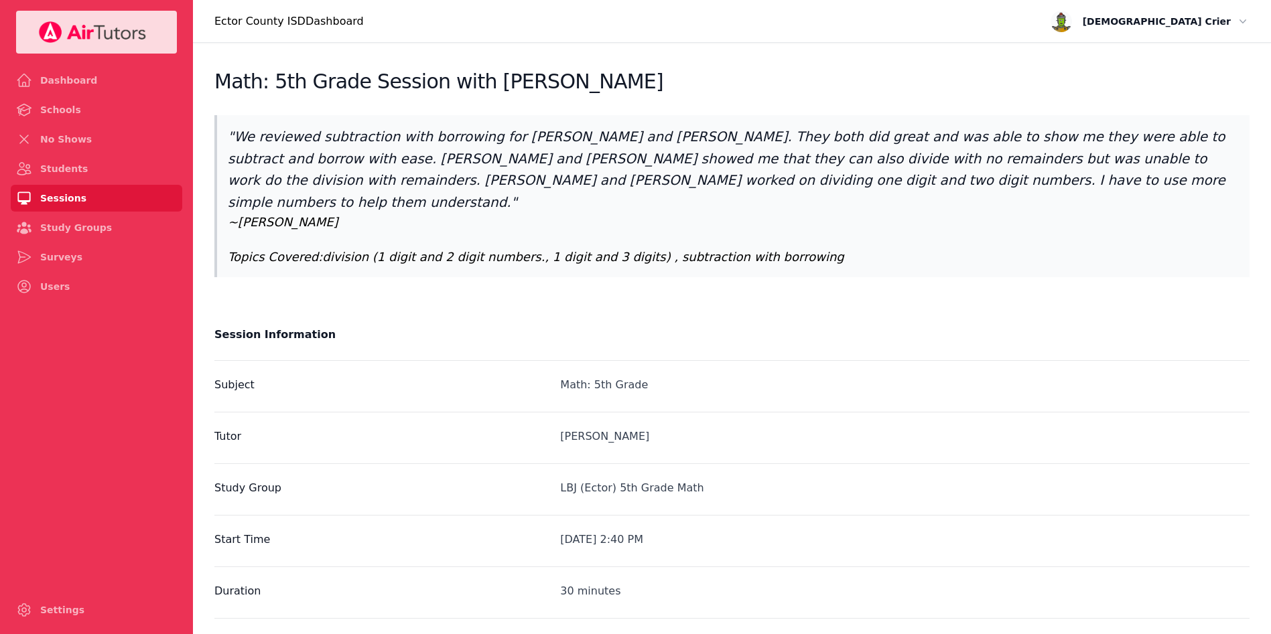
scroll to position [1587, 0]
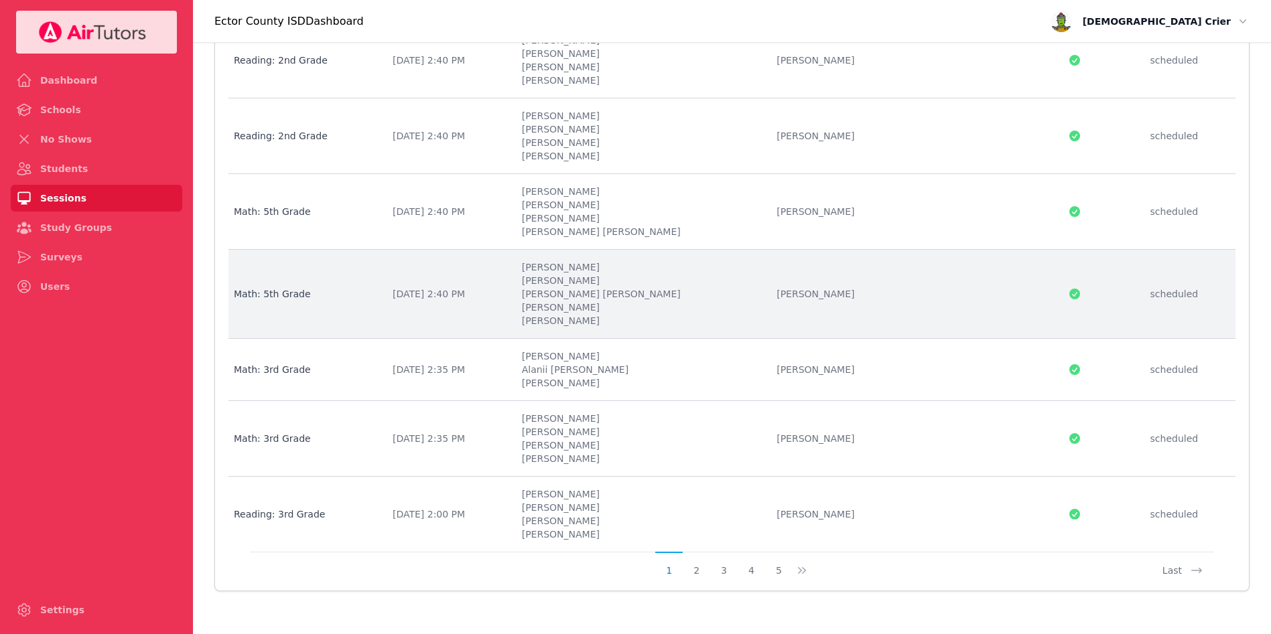
click at [609, 289] on li "[PERSON_NAME] [PERSON_NAME]" at bounding box center [641, 293] width 239 height 13
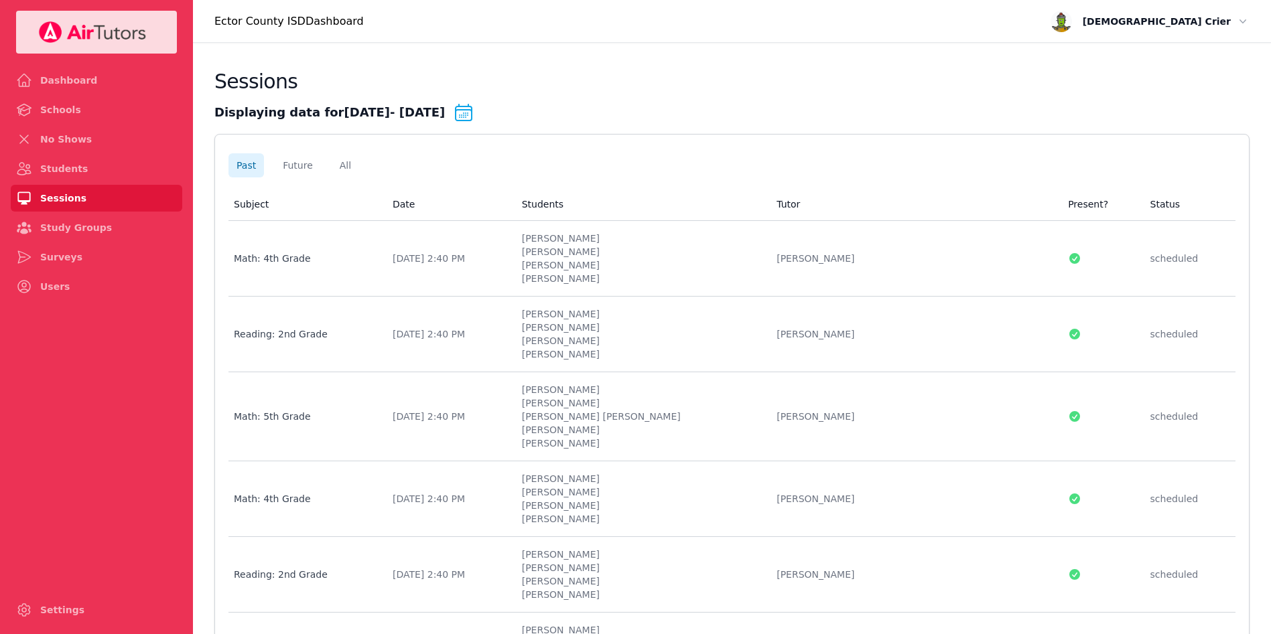
scroll to position [1587, 0]
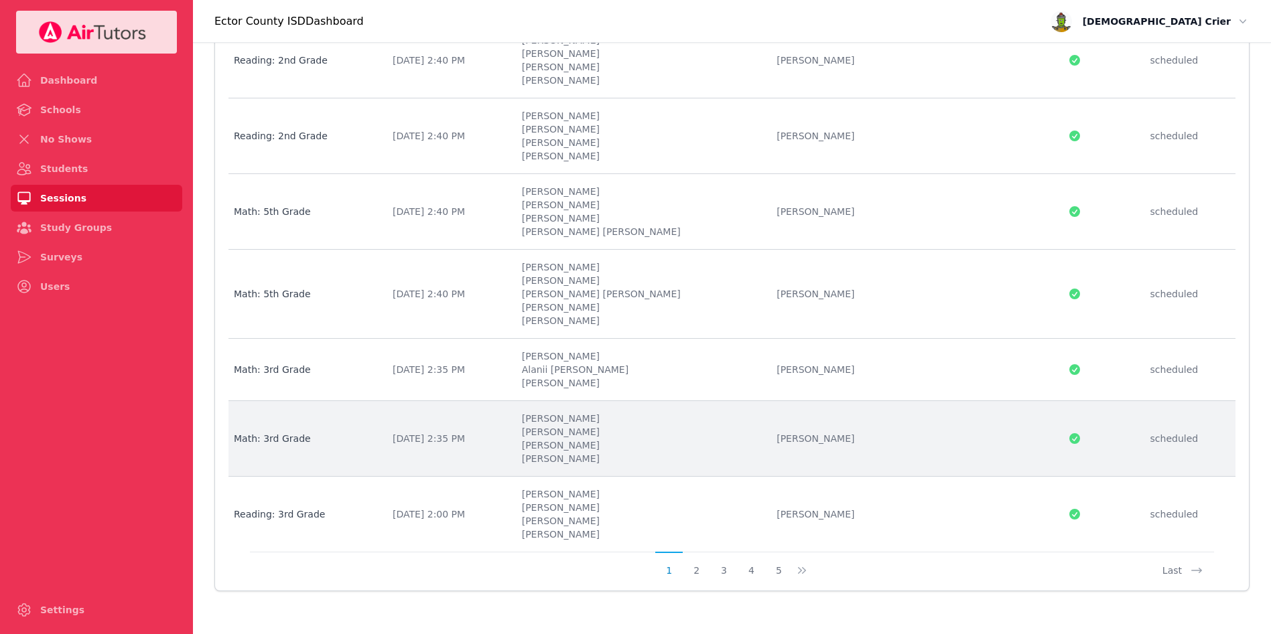
click at [638, 433] on li "[PERSON_NAME]" at bounding box center [641, 431] width 239 height 13
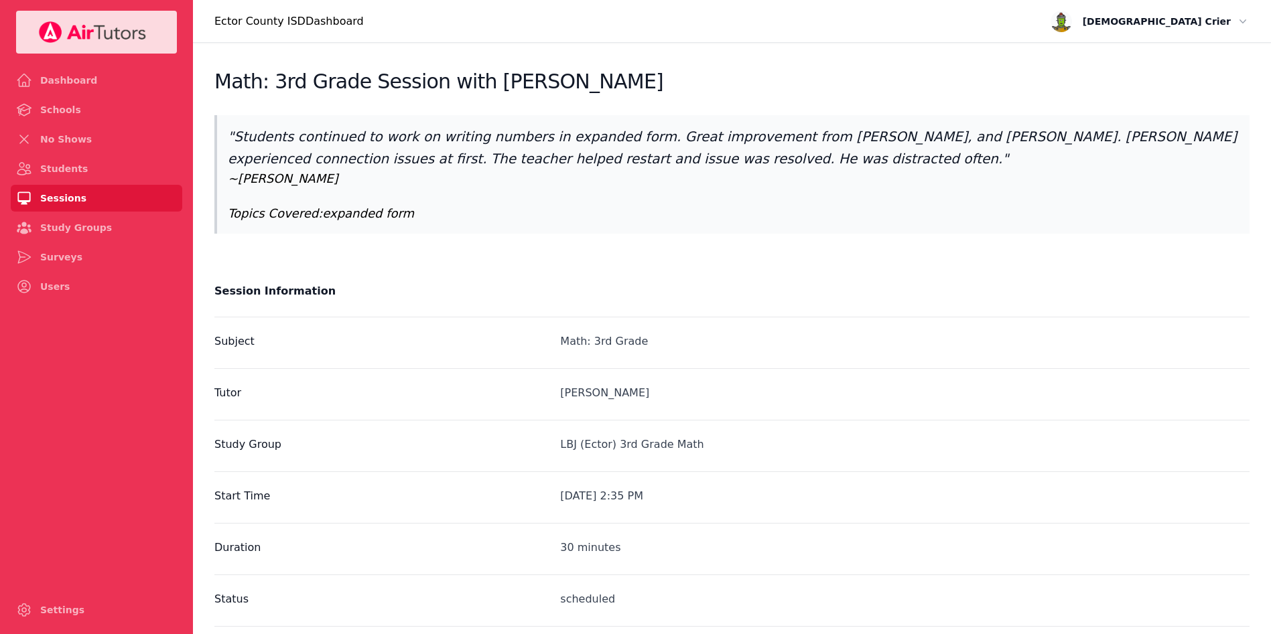
scroll to position [1587, 0]
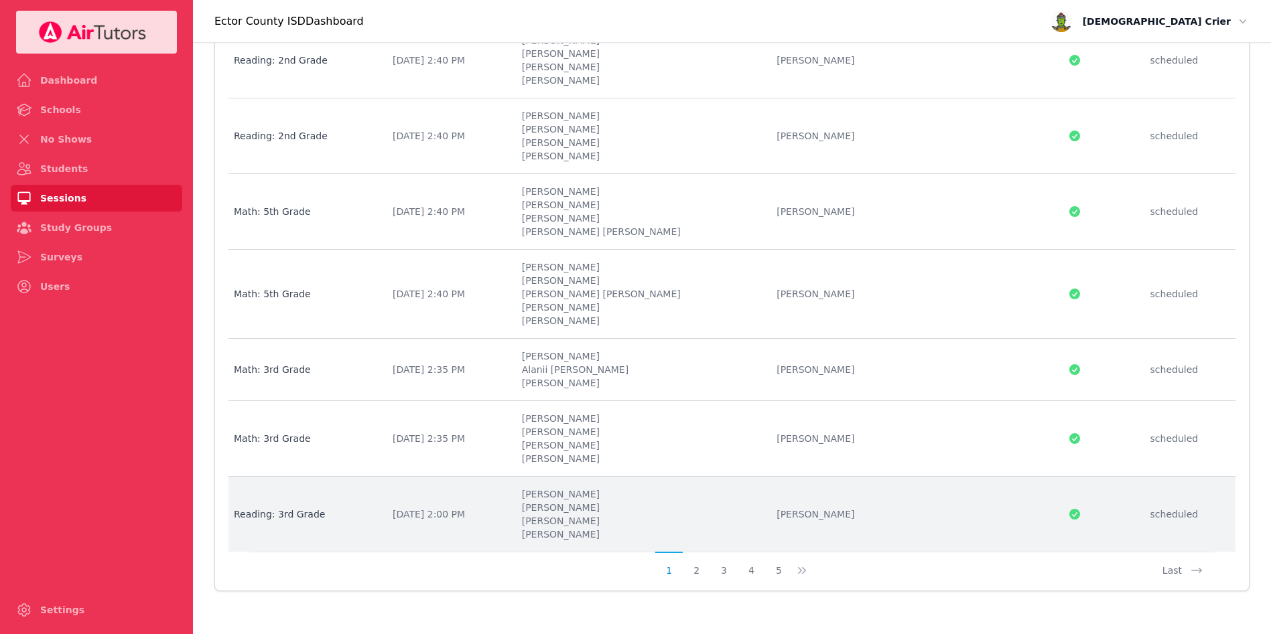
click at [614, 508] on li "[PERSON_NAME]" at bounding box center [641, 507] width 239 height 13
